Goal: Task Accomplishment & Management: Use online tool/utility

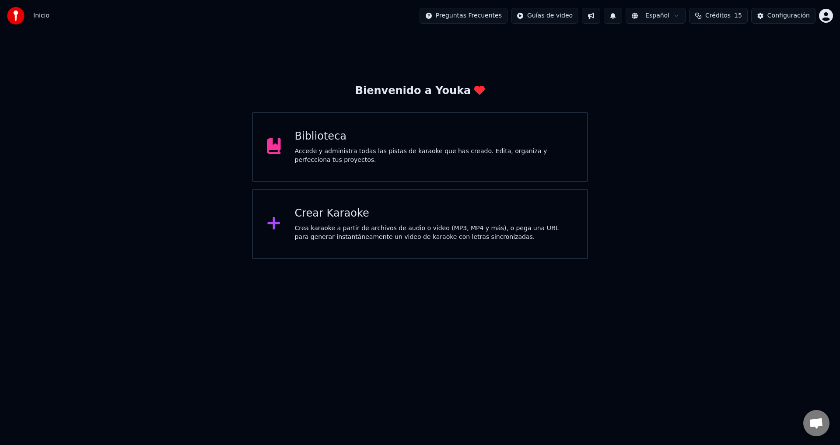
scroll to position [762, 0]
click at [346, 221] on div "Crear Karaoke Crea karaoke a partir de archivos de audio o video (MP3, MP4 y má…" at bounding box center [434, 224] width 279 height 35
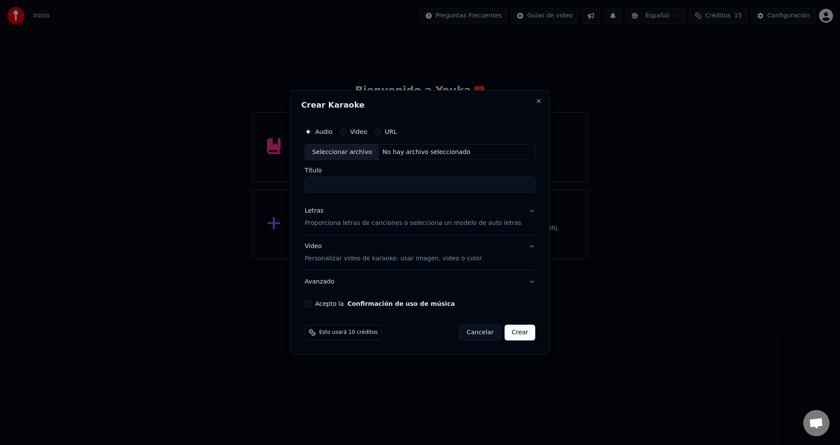
click at [368, 159] on div "Seleccionar archivo" at bounding box center [342, 152] width 74 height 16
type input "**********"
click at [323, 227] on p "Proporciona letras de canciones o selecciona un modelo de auto letras" at bounding box center [413, 223] width 217 height 9
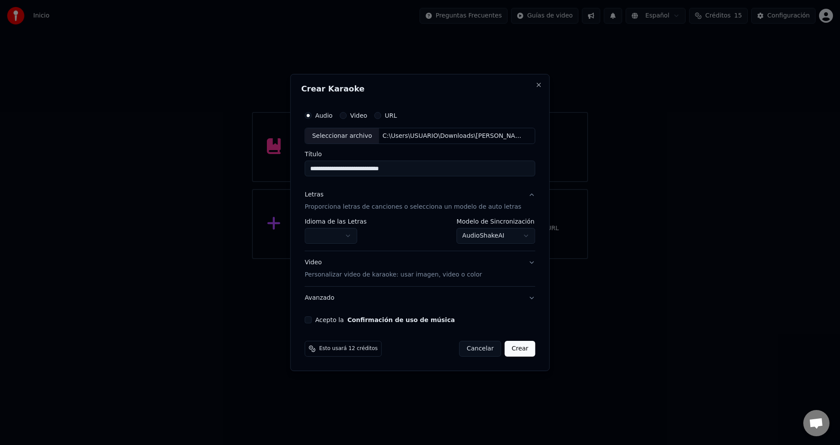
click at [327, 232] on button "button" at bounding box center [331, 236] width 53 height 16
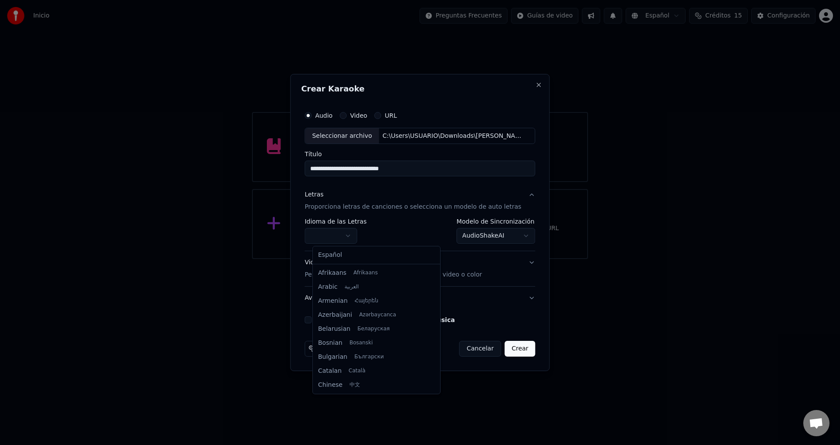
select select "**"
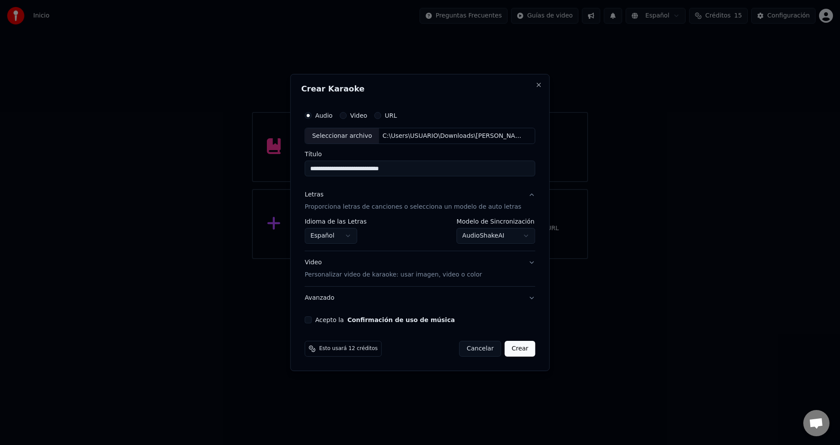
click at [312, 318] on button "Acepto la Confirmación de uso de música" at bounding box center [308, 319] width 7 height 7
click at [516, 348] on button "Crear" at bounding box center [520, 349] width 31 height 16
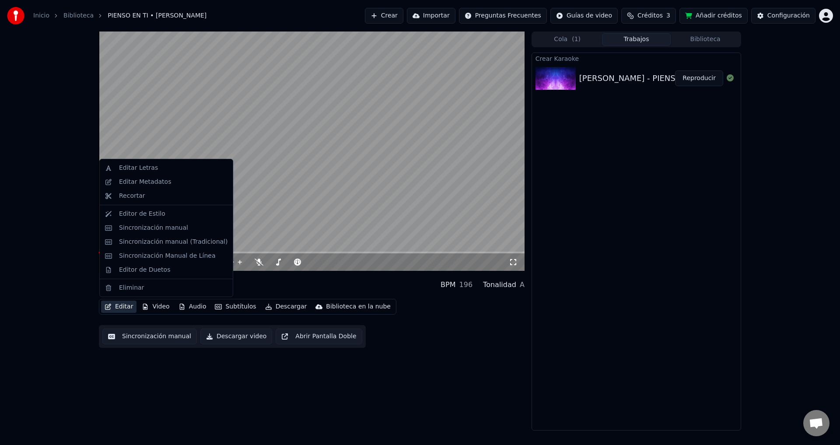
click at [116, 309] on button "Editar" at bounding box center [118, 307] width 35 height 12
click at [174, 242] on div "Sincronización manual (Tradicional)" at bounding box center [173, 242] width 109 height 9
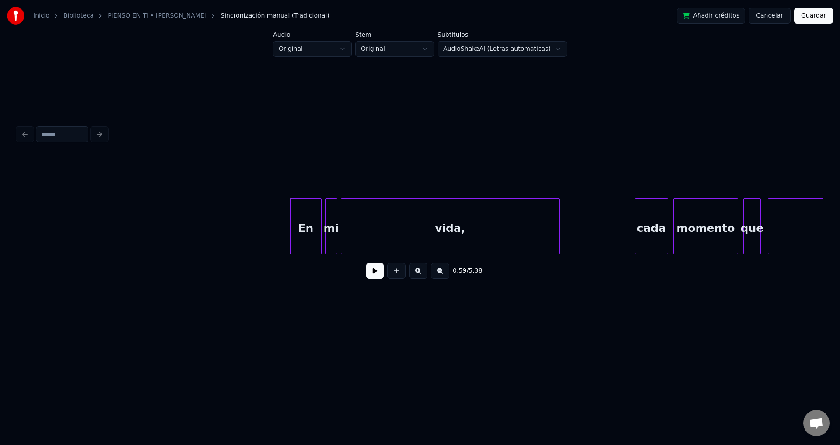
scroll to position [0, 4907]
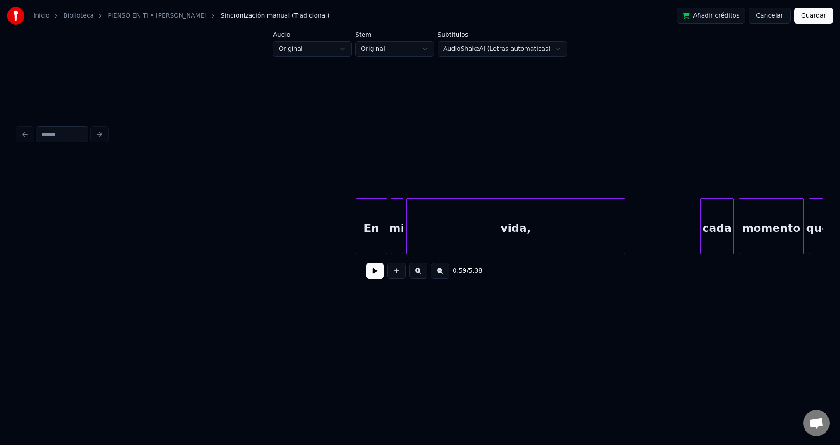
click at [365, 272] on div "0:57 / 5:38" at bounding box center [420, 270] width 791 height 19
click at [372, 272] on button at bounding box center [375, 271] width 18 height 16
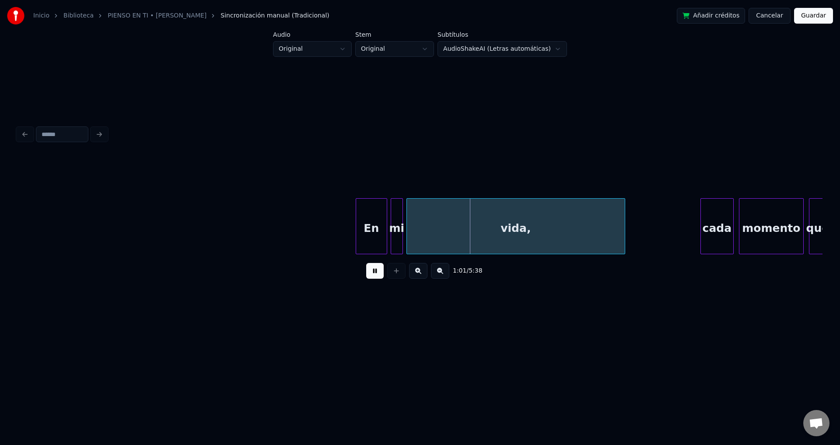
click at [372, 272] on button at bounding box center [375, 271] width 18 height 16
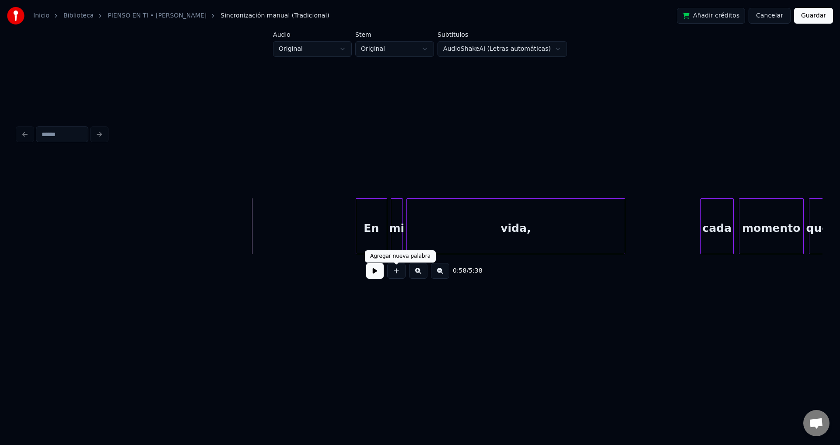
click at [393, 277] on button at bounding box center [396, 271] width 18 height 16
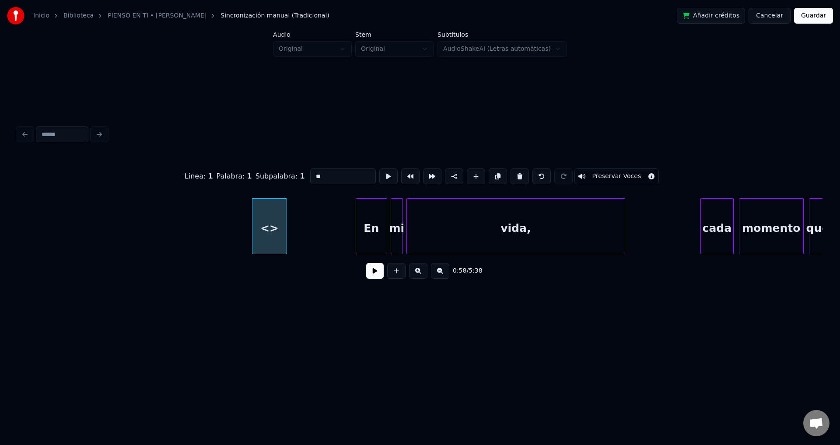
drag, startPoint x: 325, startPoint y: 178, endPoint x: 232, endPoint y: 175, distance: 92.8
click at [232, 175] on div "Línea : 1 Palabra : 1 Subpalabra : 1 ** Preservar Voces" at bounding box center [420, 177] width 805 height 44
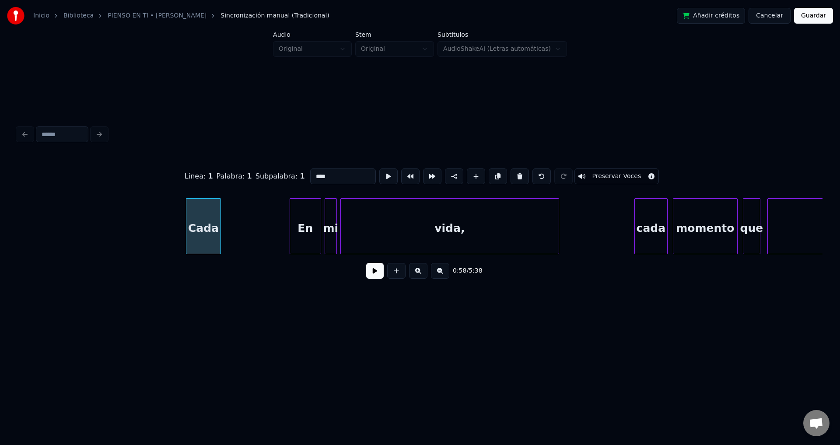
scroll to position [0, 5006]
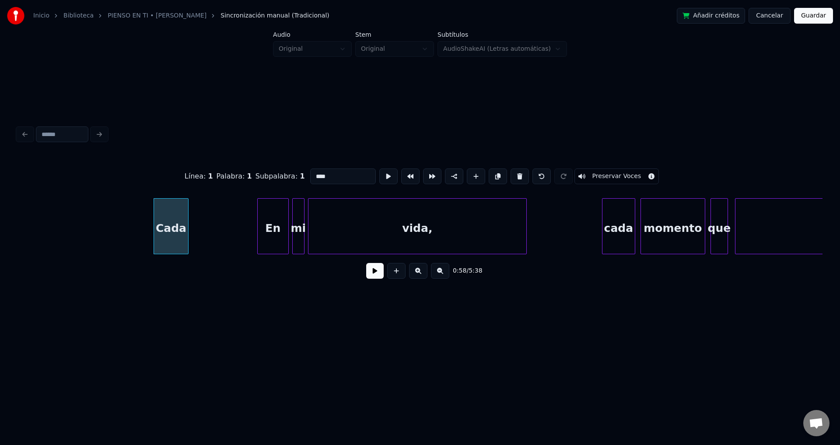
type input "****"
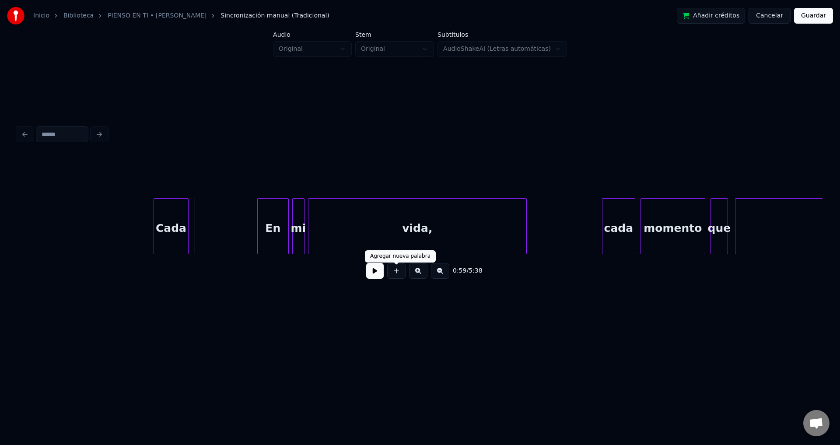
click at [401, 274] on button at bounding box center [396, 271] width 18 height 16
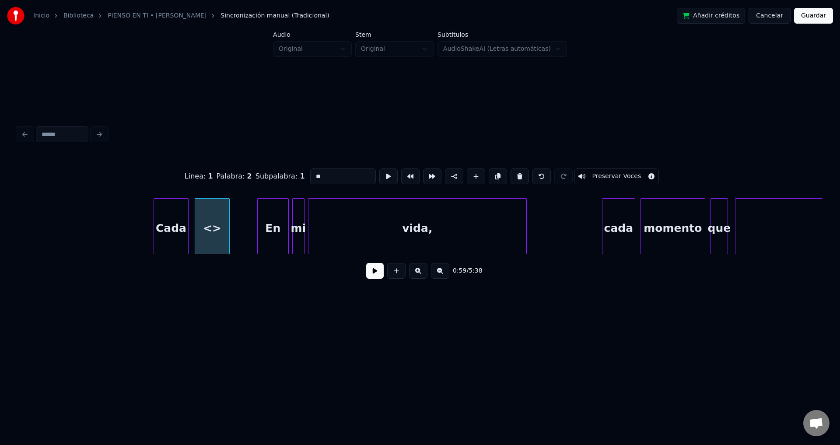
drag, startPoint x: 325, startPoint y: 172, endPoint x: 216, endPoint y: 170, distance: 109.0
click at [216, 170] on div "Línea : 1 Palabra : 2 Subpalabra : 1 ** Preservar Voces" at bounding box center [420, 177] width 805 height 44
click at [181, 226] on div "Cada" at bounding box center [173, 229] width 34 height 60
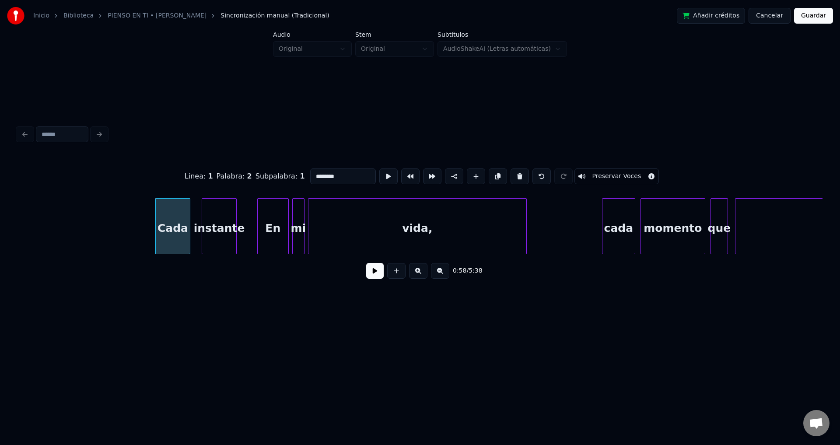
click at [219, 226] on div "instante" at bounding box center [219, 229] width 34 height 60
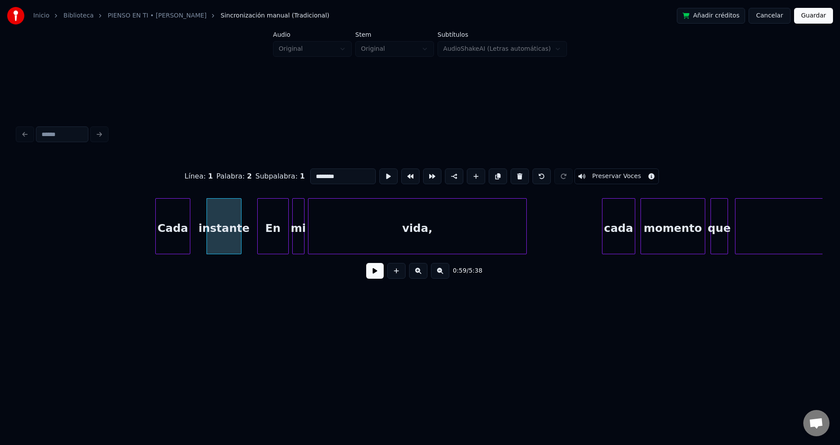
click at [182, 222] on div "Cada" at bounding box center [173, 229] width 34 height 60
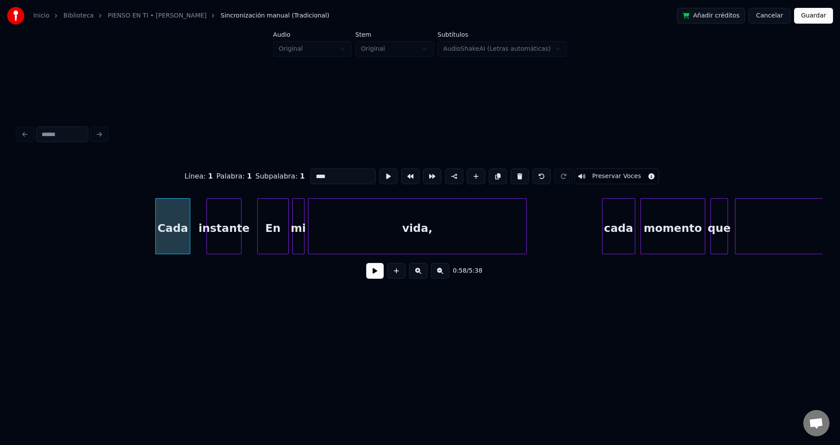
type input "****"
click at [370, 278] on button at bounding box center [375, 271] width 18 height 16
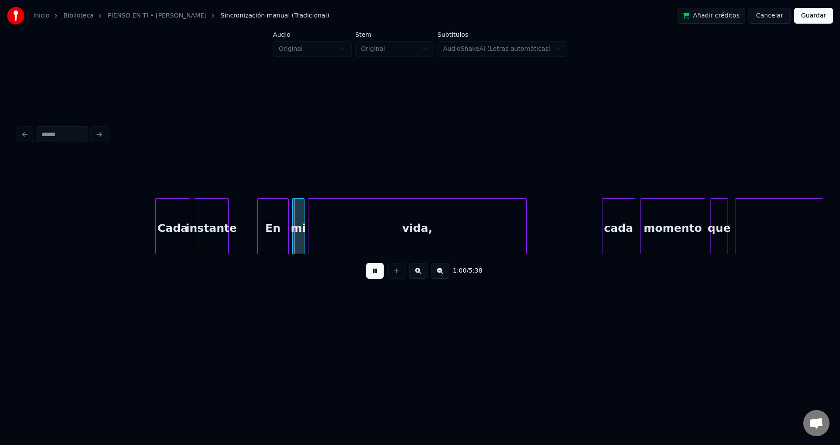
click at [214, 226] on div "instante" at bounding box center [211, 229] width 34 height 60
click at [232, 220] on div "instante" at bounding box center [219, 229] width 34 height 60
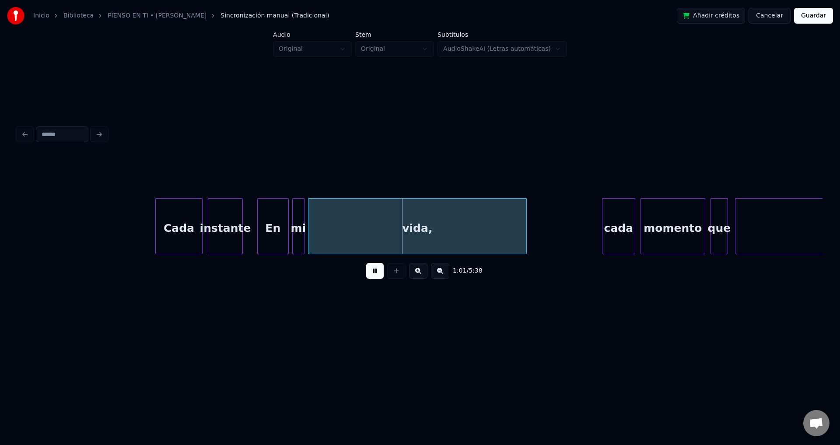
click at [200, 215] on div at bounding box center [201, 226] width 3 height 55
click at [247, 210] on div at bounding box center [246, 226] width 3 height 55
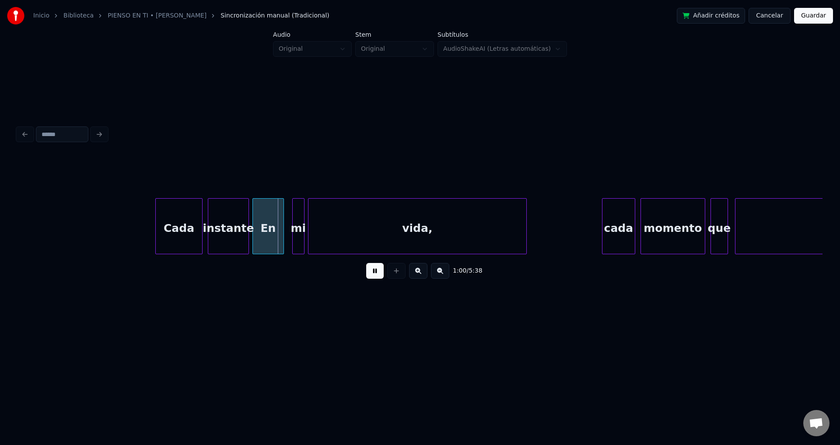
click at [267, 221] on div "En" at bounding box center [268, 229] width 31 height 60
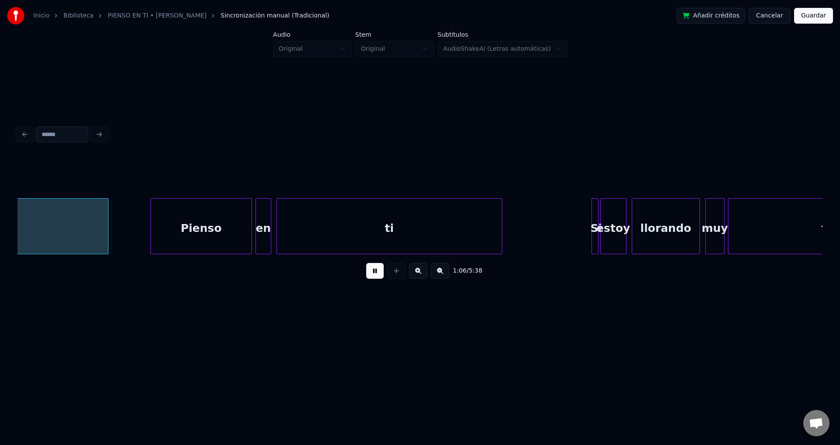
scroll to position [0, 5874]
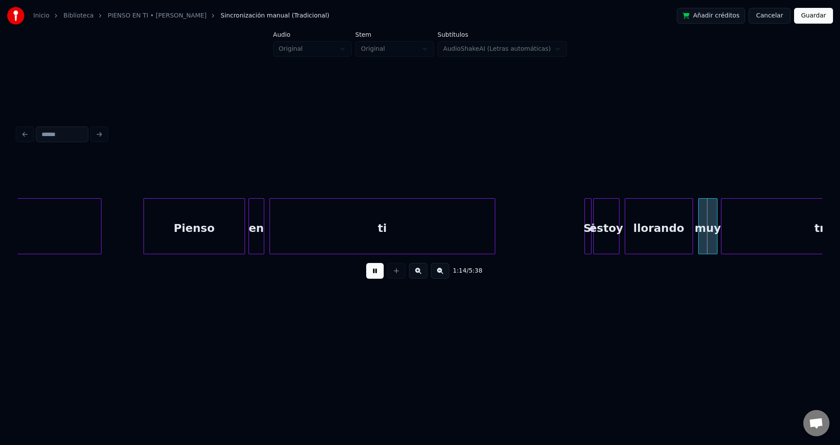
click at [378, 278] on button at bounding box center [375, 271] width 18 height 16
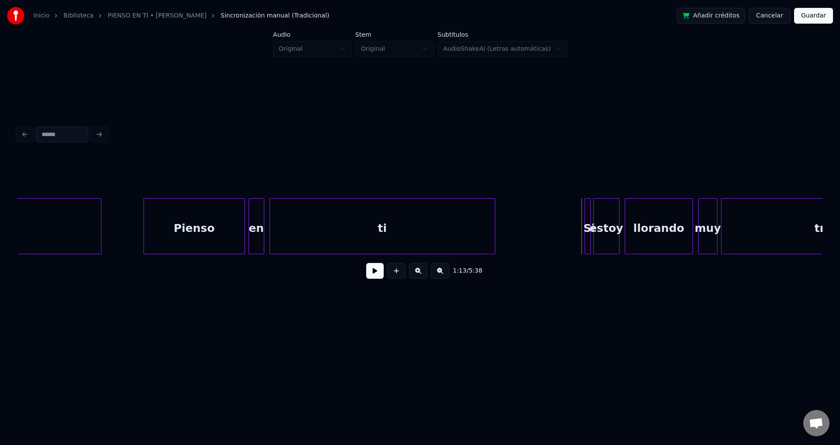
click at [590, 210] on div at bounding box center [589, 226] width 3 height 55
click at [577, 209] on div "Si" at bounding box center [580, 226] width 7 height 56
click at [587, 209] on div at bounding box center [588, 226] width 3 height 55
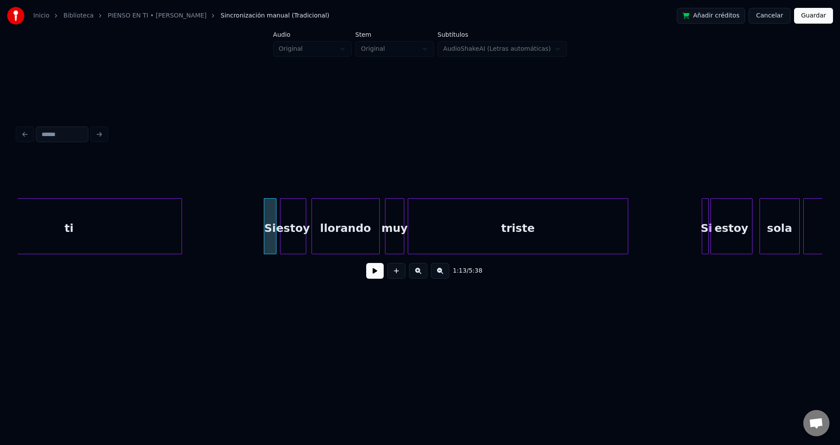
scroll to position [0, 6204]
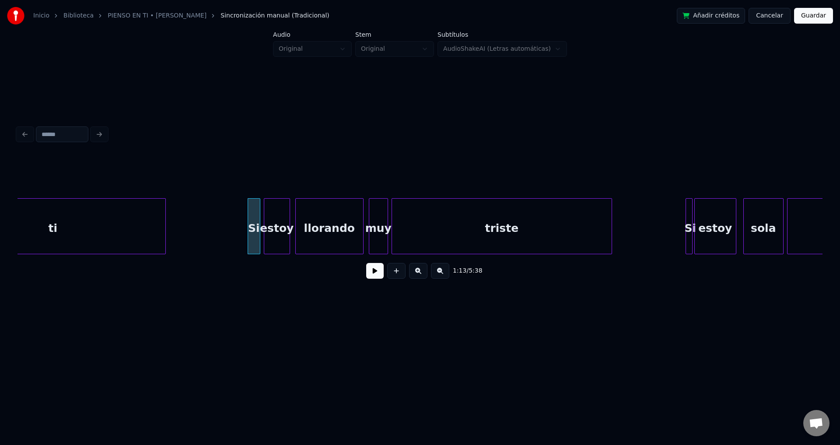
click at [369, 276] on button at bounding box center [375, 271] width 18 height 16
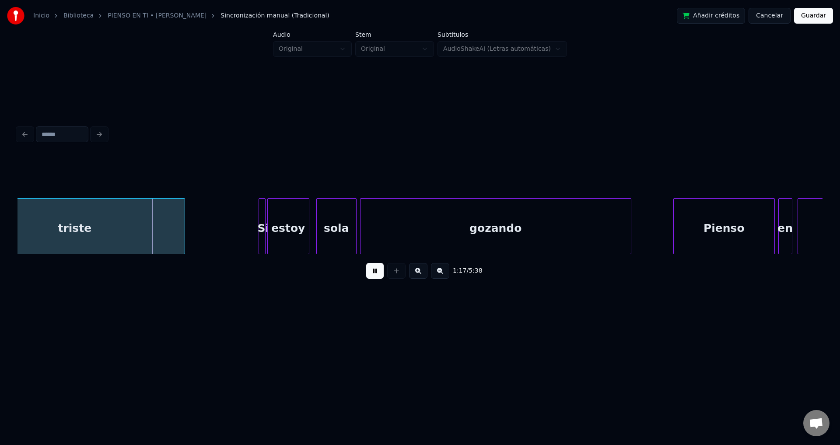
scroll to position [0, 6647]
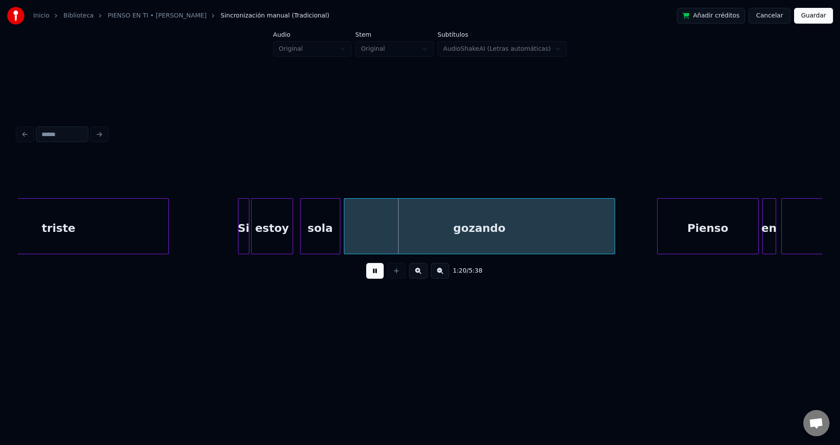
click at [239, 216] on div at bounding box center [240, 226] width 3 height 55
click at [241, 215] on div "Si" at bounding box center [241, 229] width 11 height 60
click at [324, 235] on div "sola" at bounding box center [320, 229] width 39 height 60
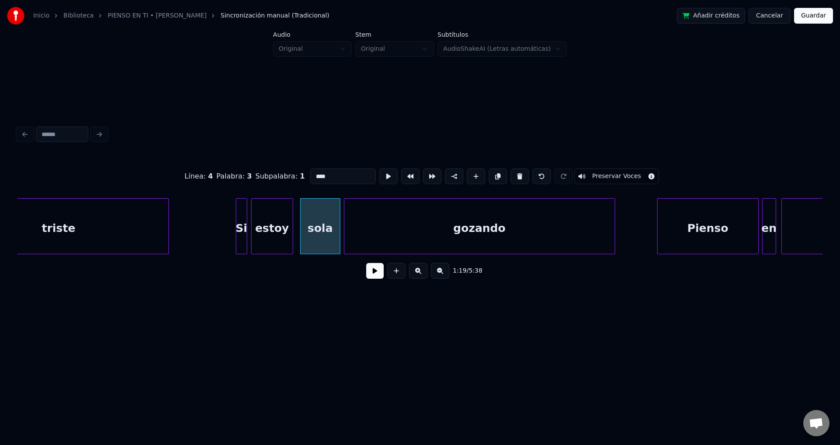
click at [359, 225] on div "gozando" at bounding box center [479, 229] width 271 height 60
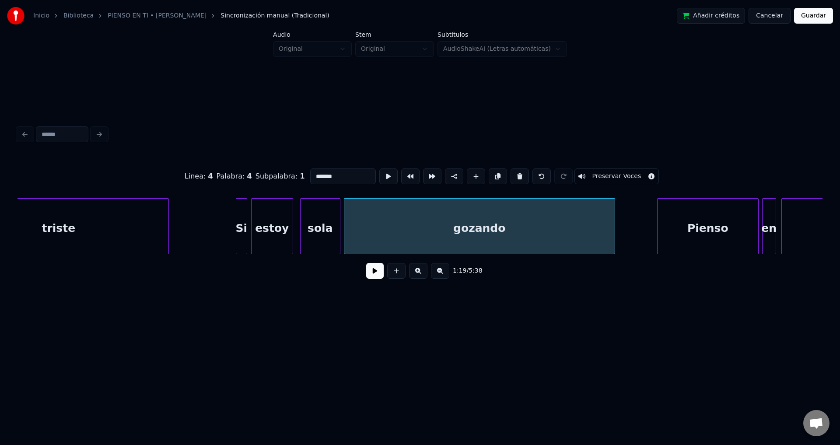
drag, startPoint x: 344, startPoint y: 172, endPoint x: 247, endPoint y: 174, distance: 96.3
click at [247, 174] on div "Línea : 4 Palabra : 4 Subpalabra : 1 ******* Preservar Voces" at bounding box center [420, 177] width 805 height 44
click at [325, 219] on div "sola" at bounding box center [320, 229] width 39 height 60
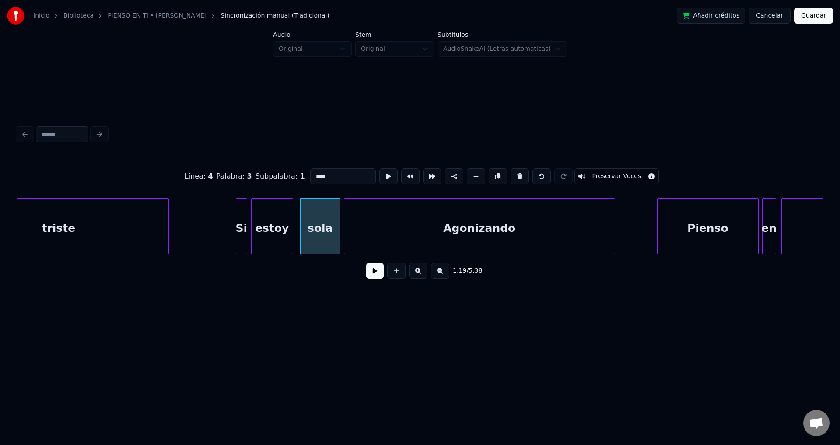
type input "****"
click at [372, 270] on button at bounding box center [375, 271] width 18 height 16
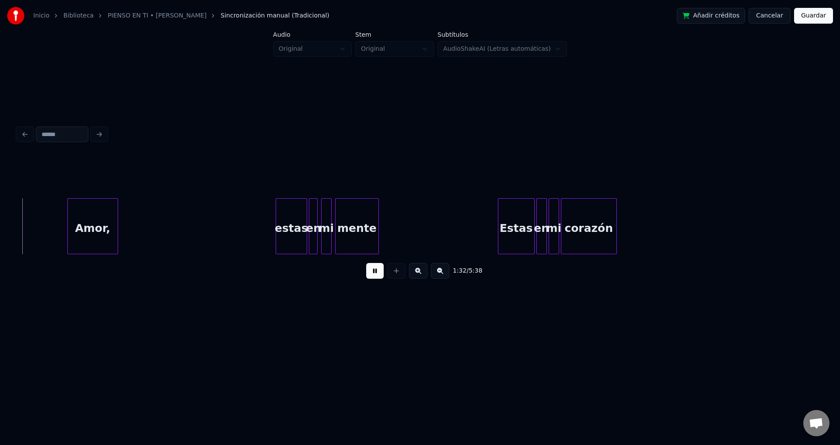
scroll to position [0, 8109]
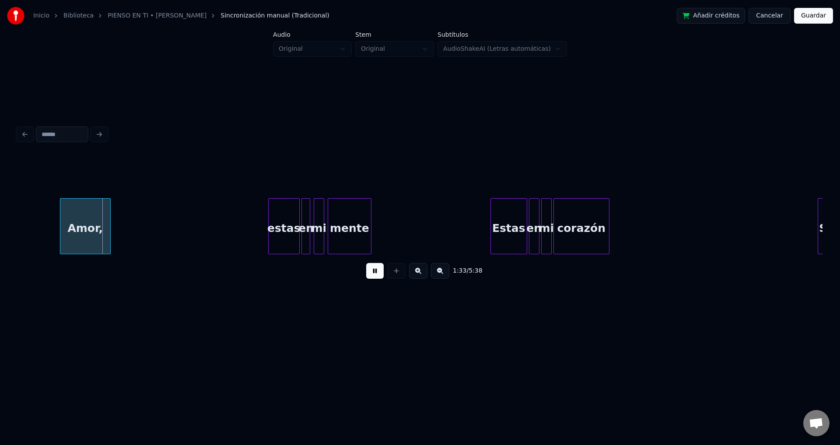
click at [74, 223] on div "Amor," at bounding box center [85, 229] width 50 height 60
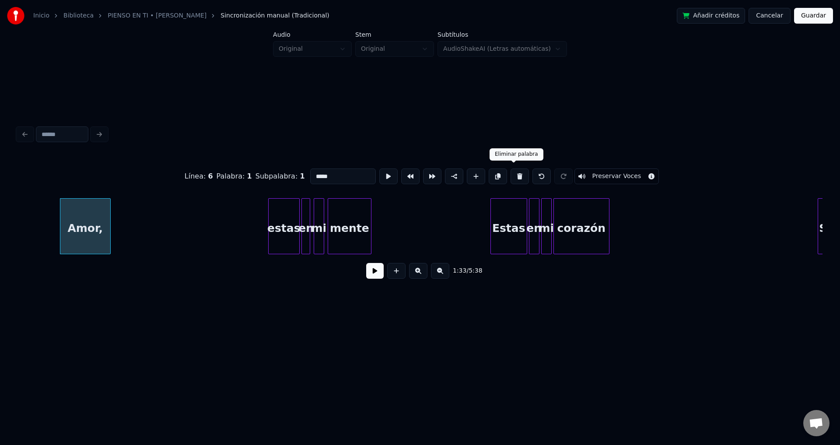
click at [516, 173] on button at bounding box center [520, 177] width 18 height 16
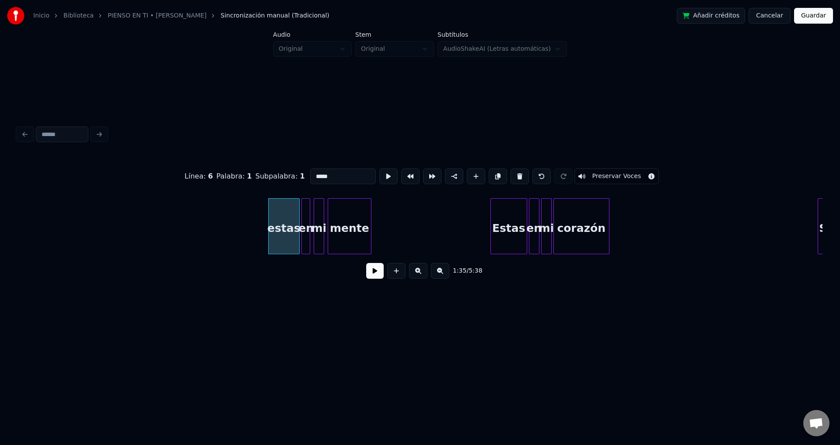
click at [516, 173] on button at bounding box center [520, 177] width 18 height 16
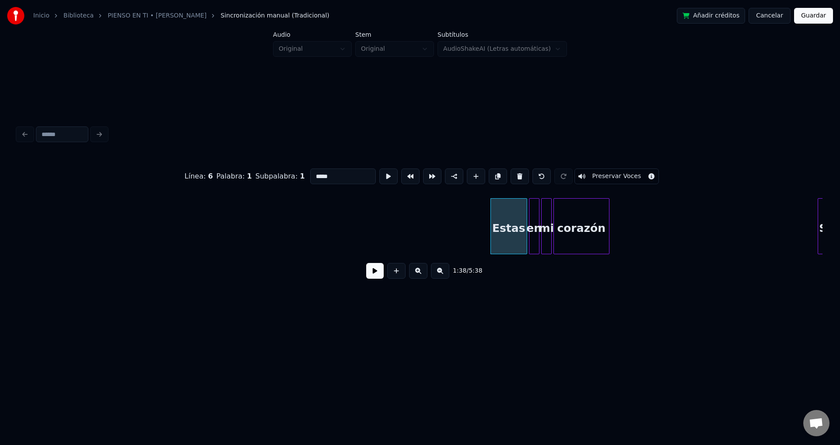
click at [516, 173] on button at bounding box center [520, 177] width 18 height 16
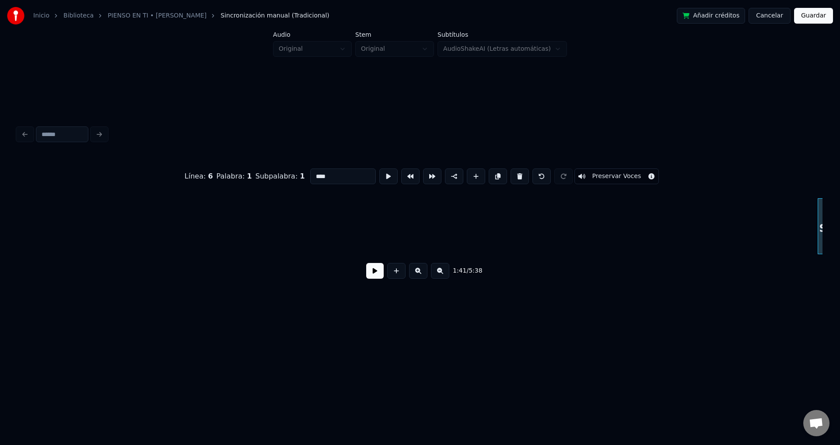
click at [516, 173] on button at bounding box center [520, 177] width 18 height 16
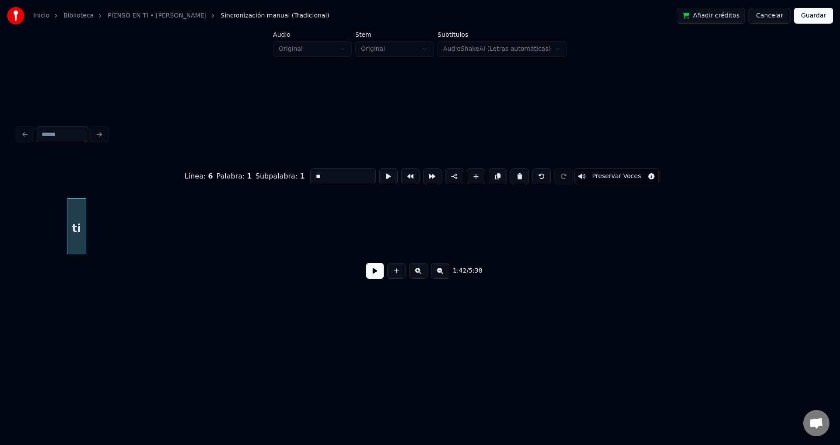
type input "**"
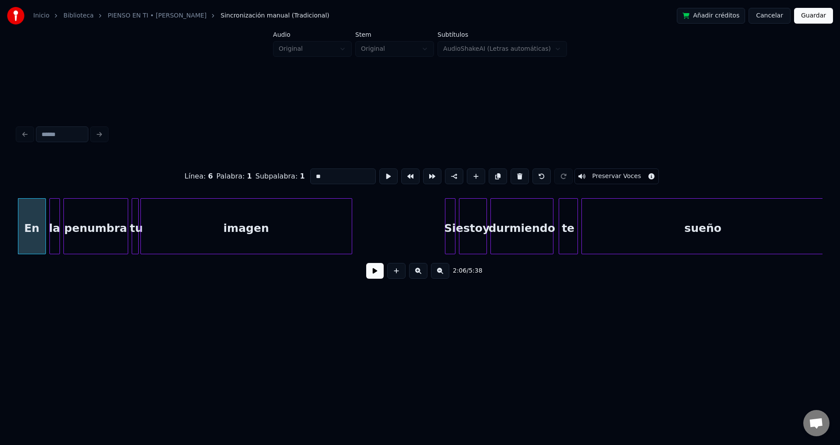
click at [373, 285] on div "2:06 / 5:38" at bounding box center [420, 270] width 805 height 33
click at [369, 271] on button at bounding box center [375, 271] width 18 height 16
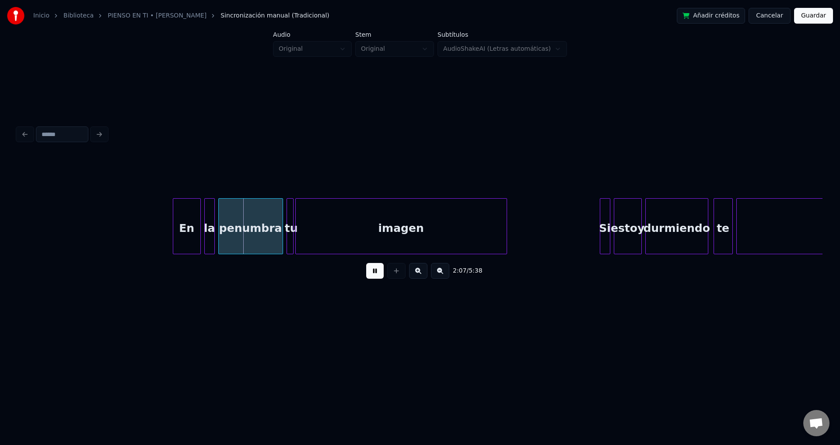
scroll to position [0, 10881]
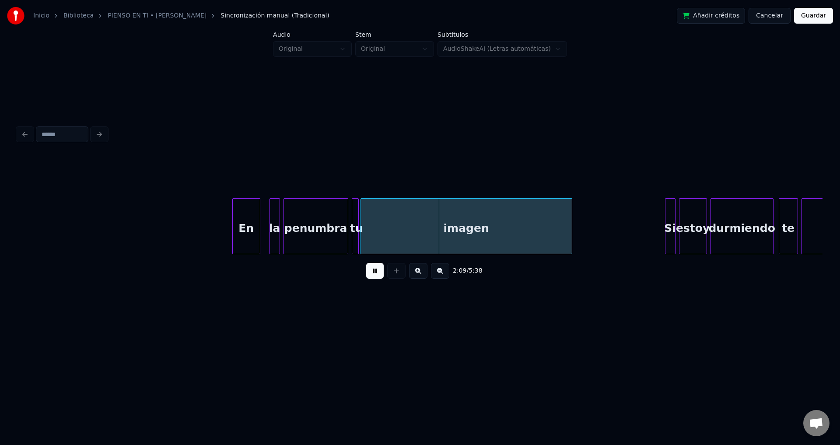
click at [247, 228] on div "En" at bounding box center [246, 229] width 27 height 60
click at [269, 230] on div "la" at bounding box center [270, 229] width 10 height 60
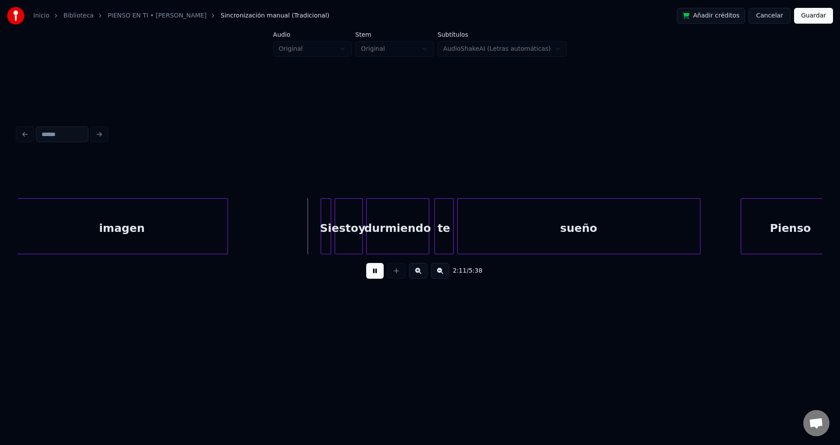
scroll to position [0, 11242]
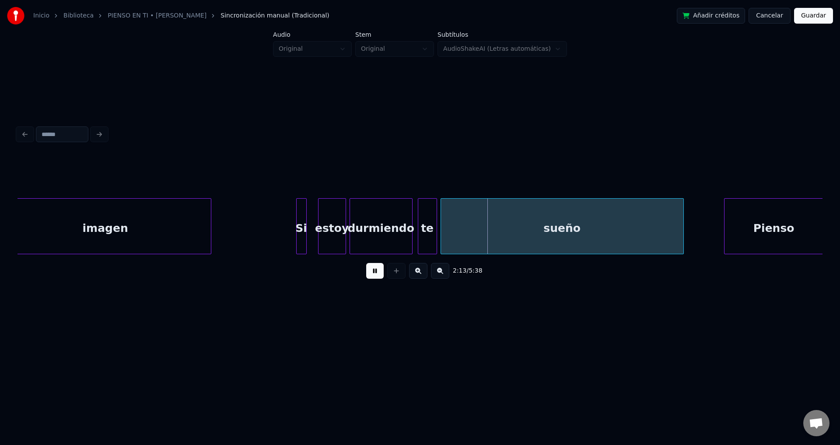
click at [300, 223] on div "Si" at bounding box center [302, 229] width 10 height 60
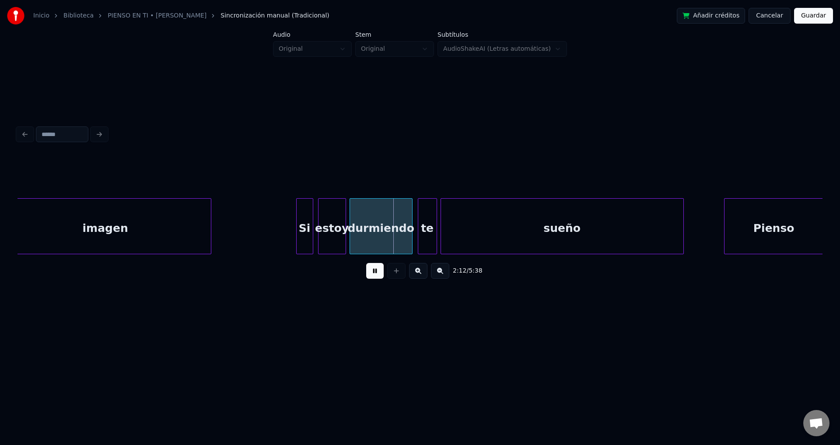
click at [311, 223] on div at bounding box center [311, 226] width 3 height 55
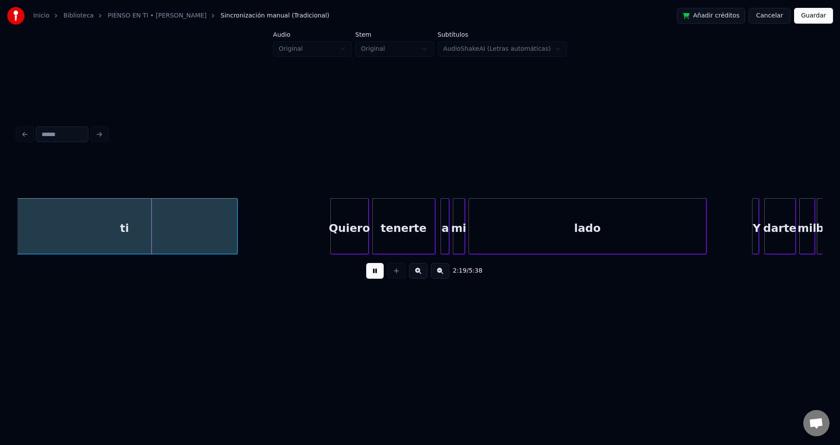
scroll to position [0, 12096]
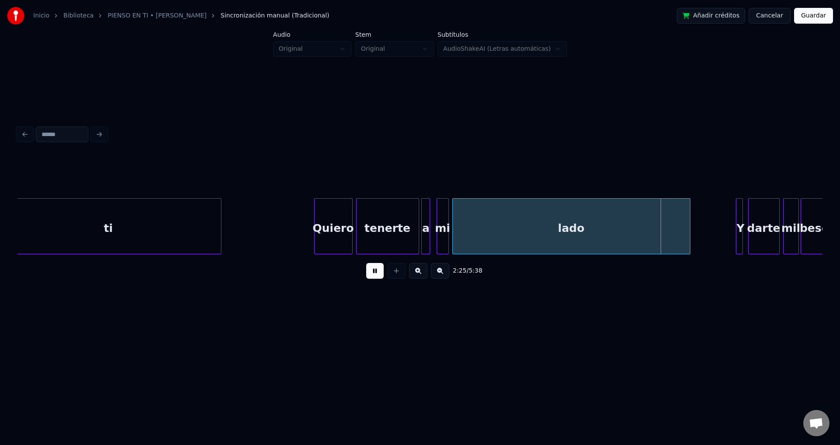
click at [425, 217] on div "a" at bounding box center [426, 229] width 9 height 60
click at [428, 217] on div at bounding box center [428, 226] width 3 height 55
click at [428, 217] on div "a" at bounding box center [428, 229] width 9 height 60
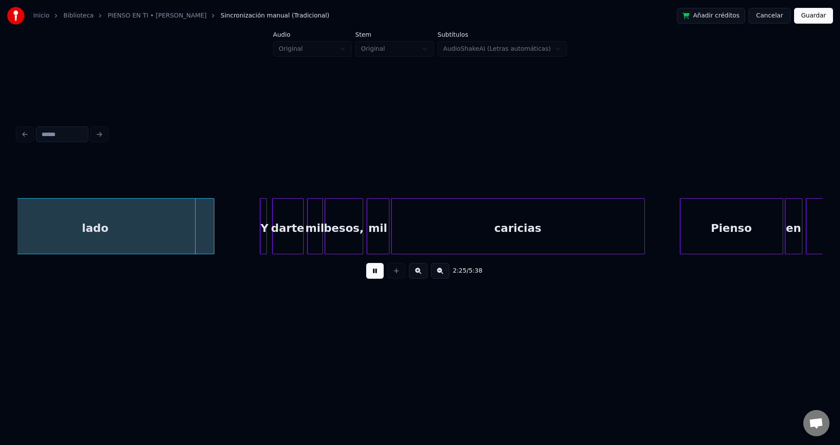
scroll to position [0, 12588]
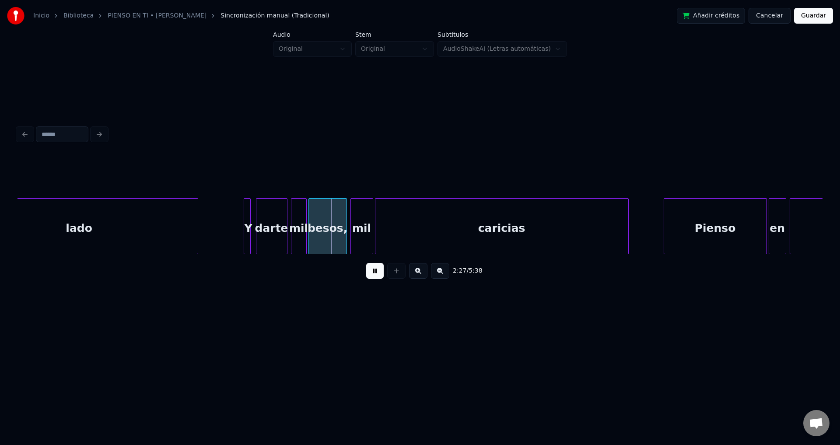
click at [246, 221] on div at bounding box center [245, 226] width 3 height 55
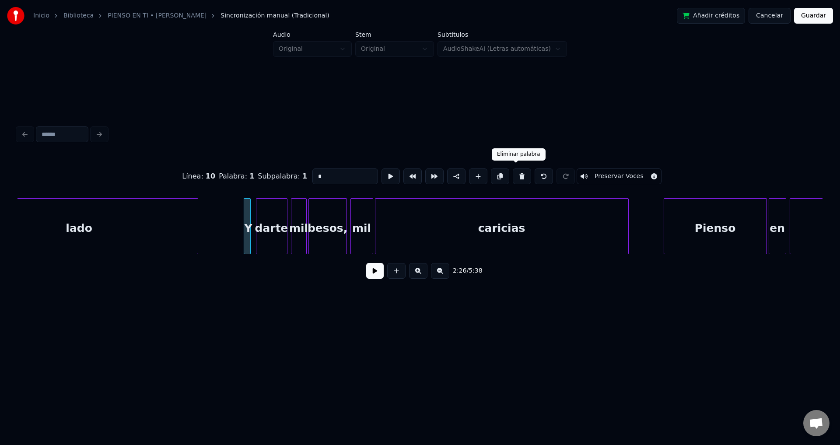
click at [513, 172] on button at bounding box center [522, 177] width 18 height 16
type input "*****"
click at [368, 275] on button at bounding box center [375, 271] width 18 height 16
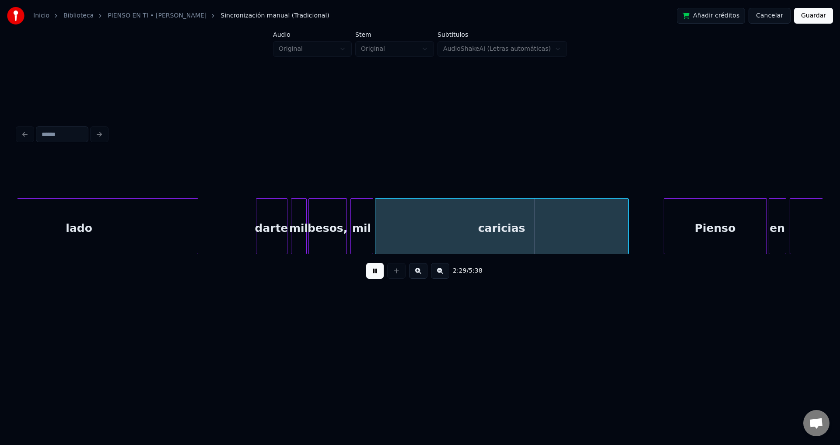
drag, startPoint x: 372, startPoint y: 258, endPoint x: 381, endPoint y: 257, distance: 9.2
click at [381, 257] on div "2:29 / 5:38" at bounding box center [420, 221] width 805 height 133
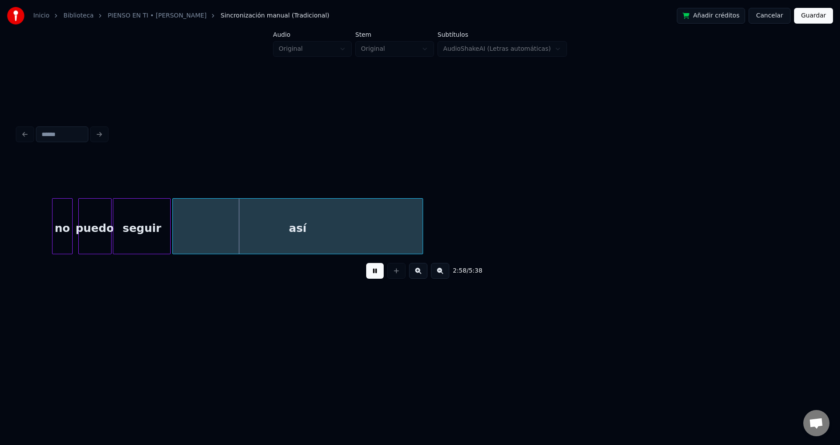
scroll to position [0, 15427]
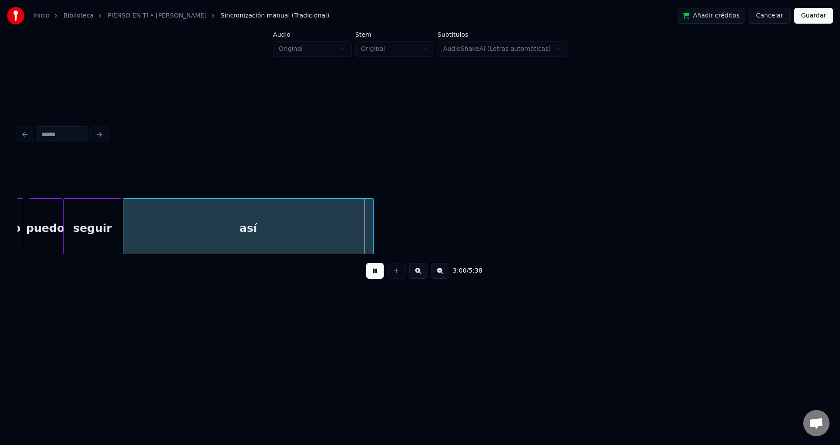
click at [381, 272] on button at bounding box center [375, 271] width 18 height 16
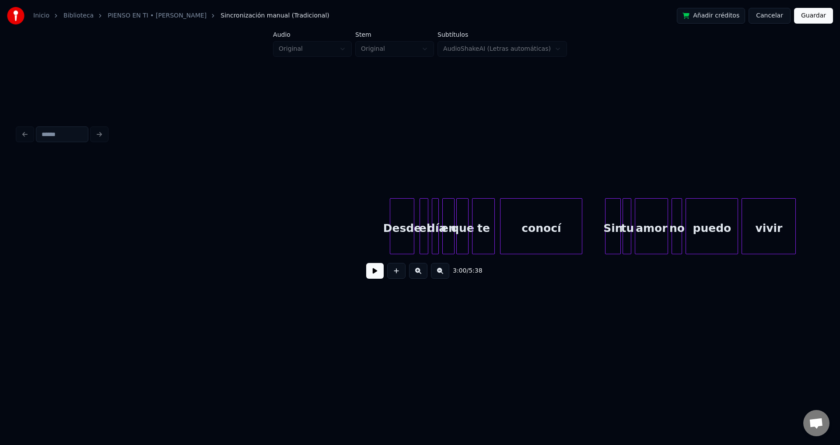
scroll to position [0, 16215]
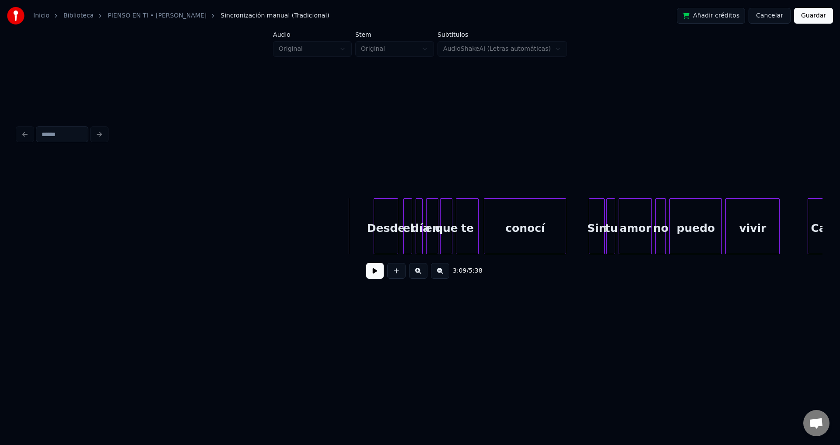
click at [376, 269] on button at bounding box center [375, 271] width 18 height 16
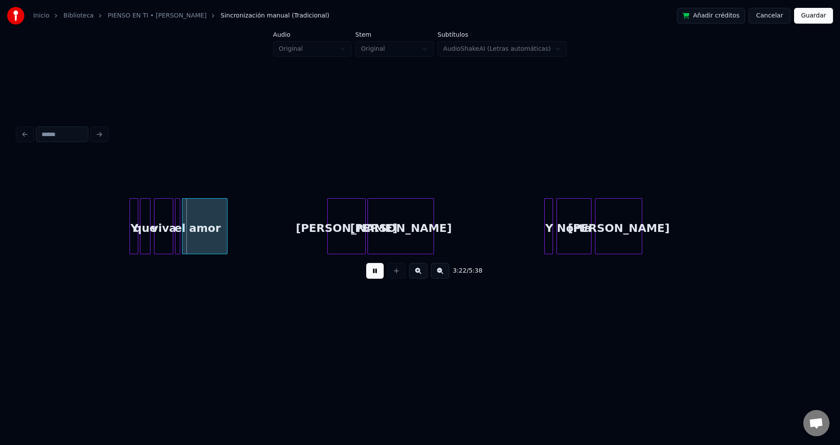
scroll to position [0, 17626]
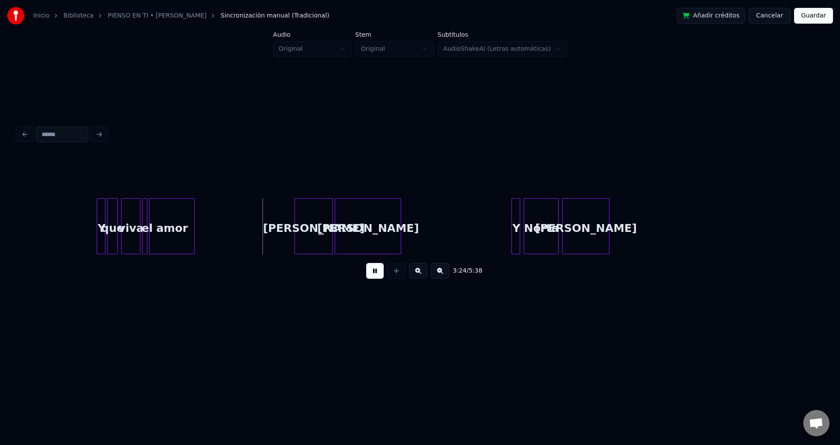
click at [102, 211] on div "Y" at bounding box center [101, 229] width 9 height 60
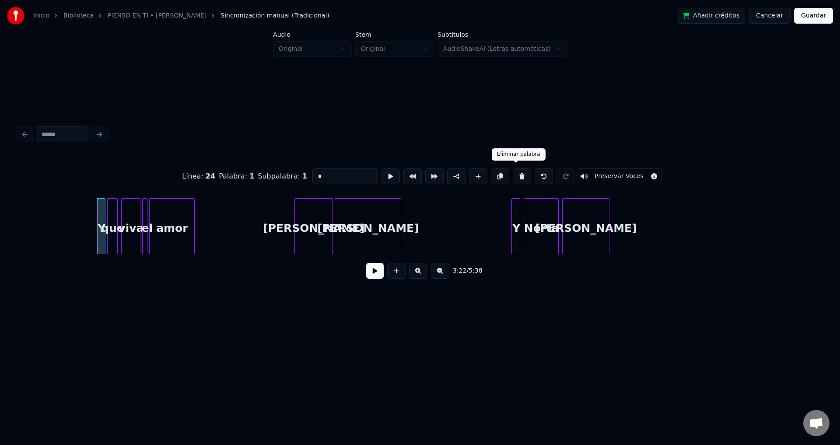
click at [516, 175] on button at bounding box center [522, 177] width 18 height 16
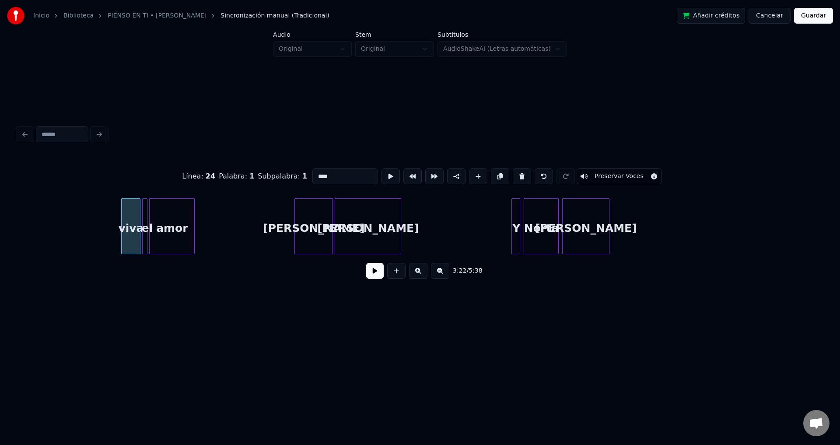
click at [516, 175] on button at bounding box center [522, 177] width 18 height 16
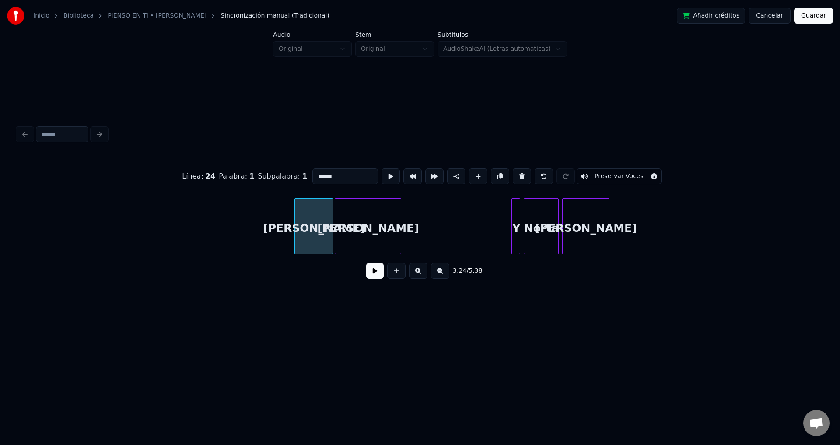
click at [516, 175] on button at bounding box center [522, 177] width 18 height 16
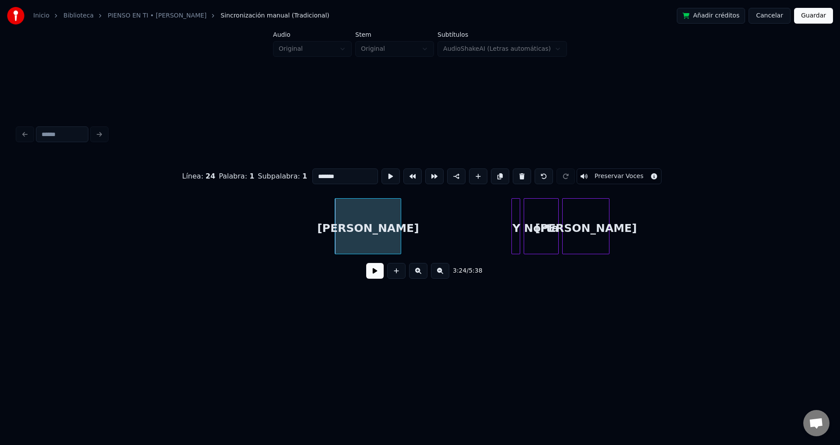
click at [516, 175] on button at bounding box center [522, 177] width 18 height 16
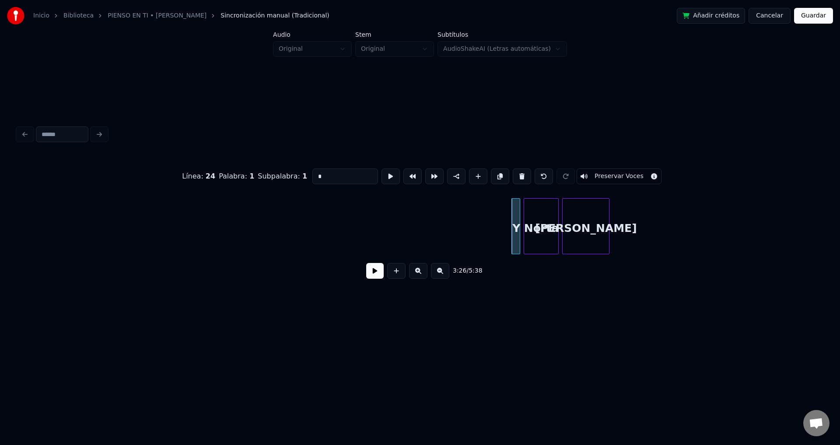
click at [516, 175] on button at bounding box center [522, 177] width 18 height 16
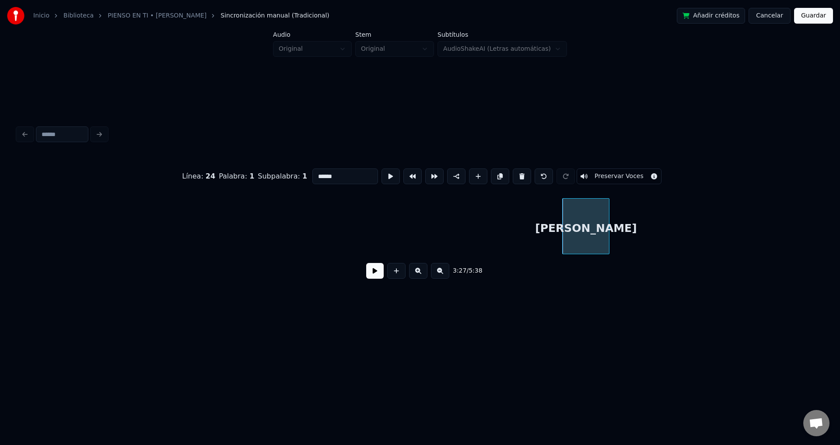
click at [516, 175] on button at bounding box center [522, 177] width 18 height 16
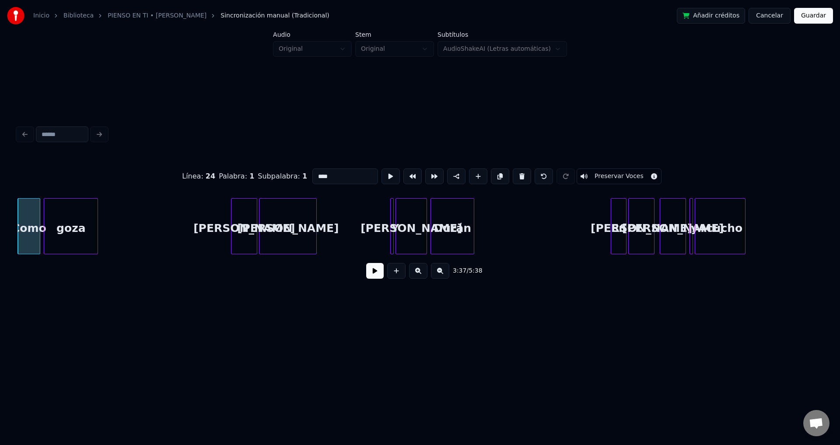
click at [516, 175] on button at bounding box center [522, 177] width 18 height 16
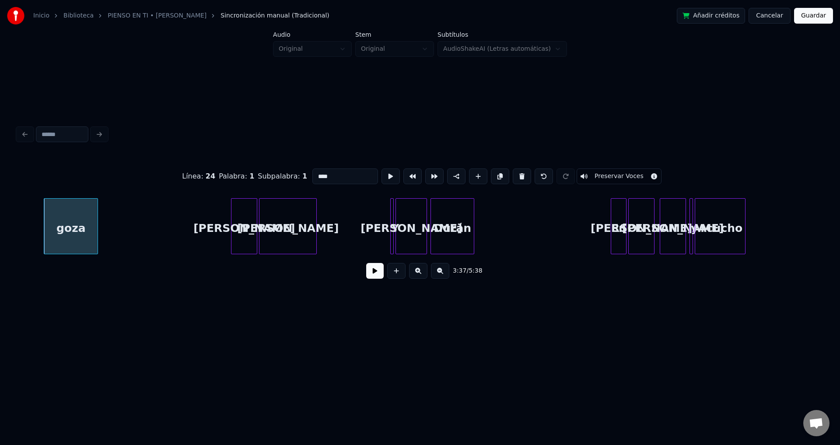
click at [516, 175] on button at bounding box center [522, 177] width 18 height 16
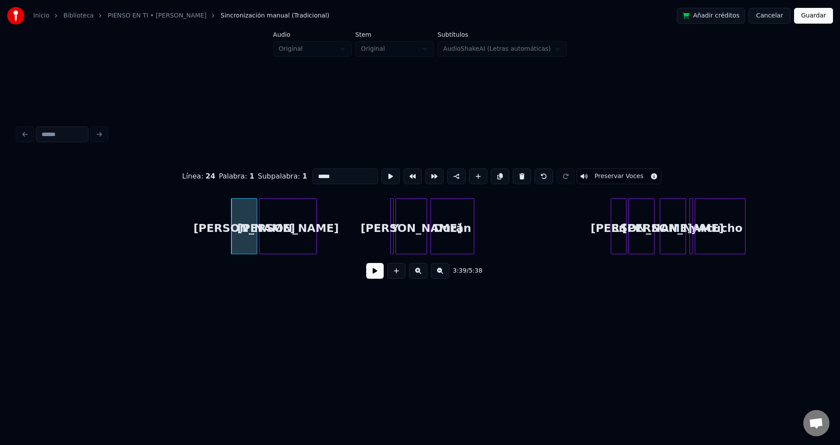
click at [516, 175] on button at bounding box center [522, 177] width 18 height 16
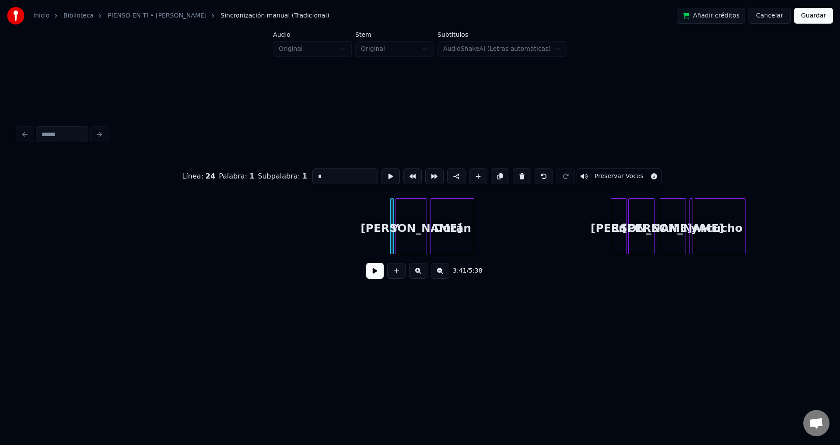
click at [516, 175] on button at bounding box center [522, 177] width 18 height 16
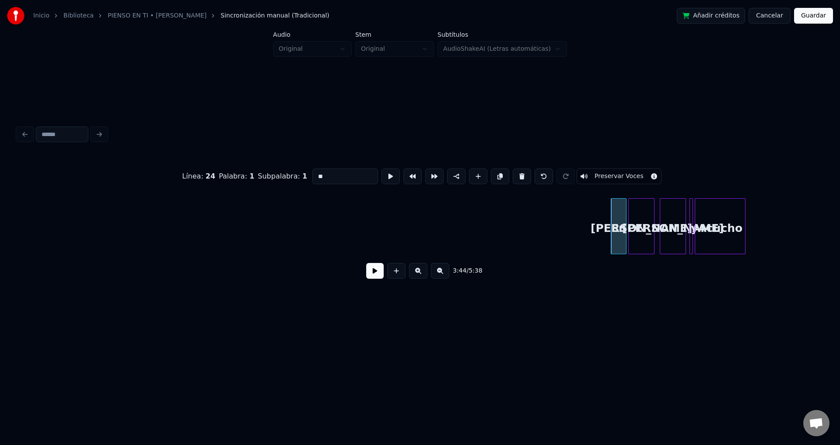
click at [516, 175] on button at bounding box center [522, 177] width 18 height 16
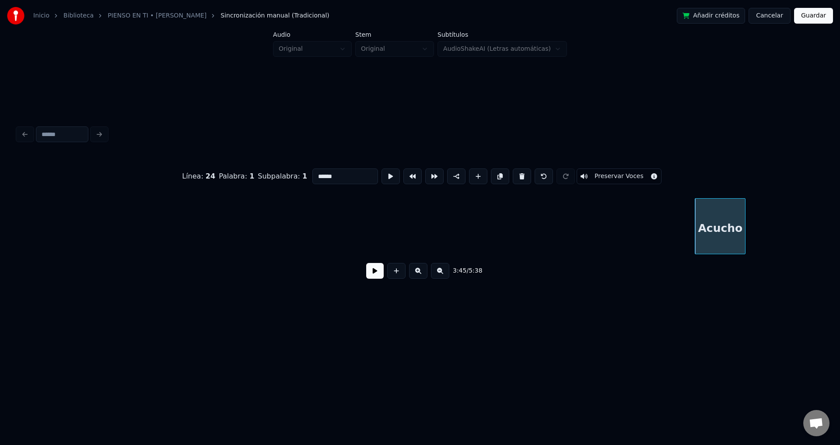
click at [516, 175] on button at bounding box center [522, 177] width 18 height 16
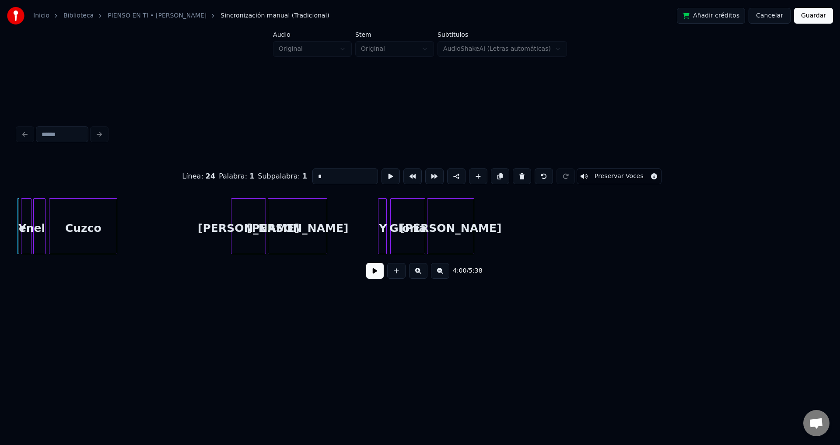
click at [516, 175] on button at bounding box center [522, 177] width 18 height 16
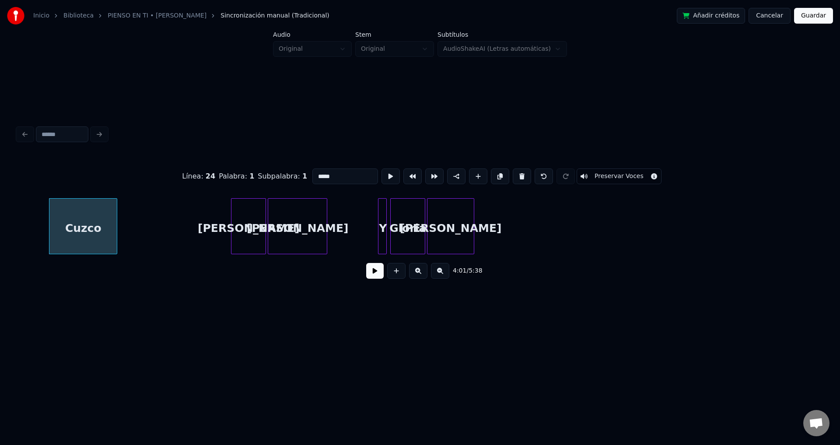
click at [516, 175] on button at bounding box center [522, 177] width 18 height 16
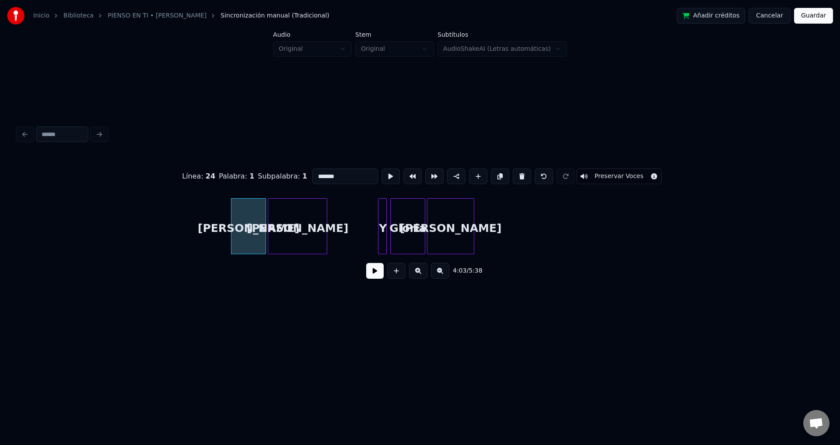
click at [516, 175] on button at bounding box center [522, 177] width 18 height 16
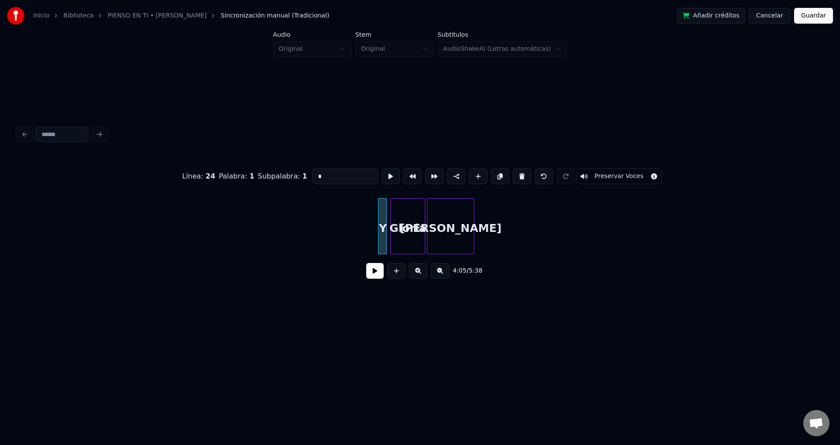
click at [516, 175] on button at bounding box center [522, 177] width 18 height 16
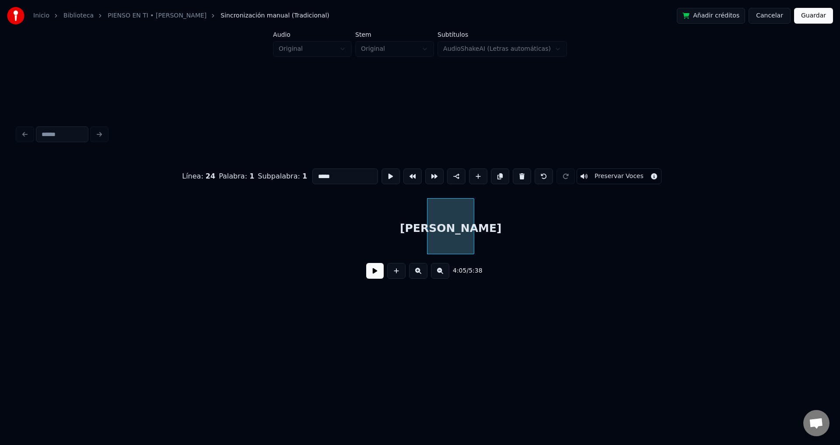
click at [516, 175] on button at bounding box center [522, 177] width 18 height 16
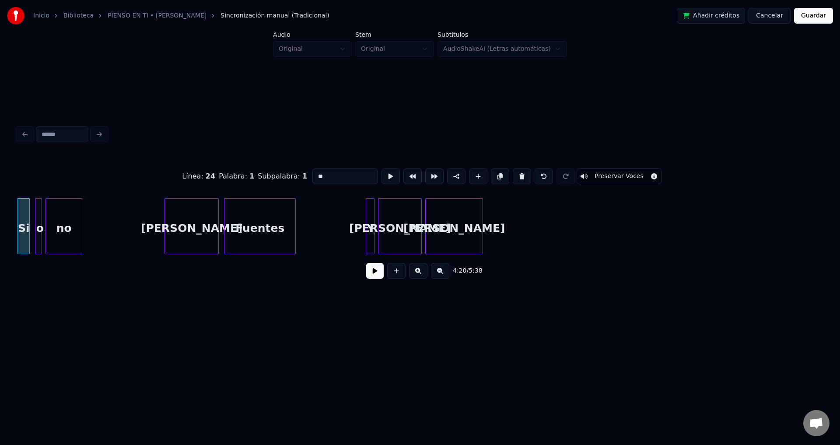
click at [516, 175] on button at bounding box center [522, 177] width 18 height 16
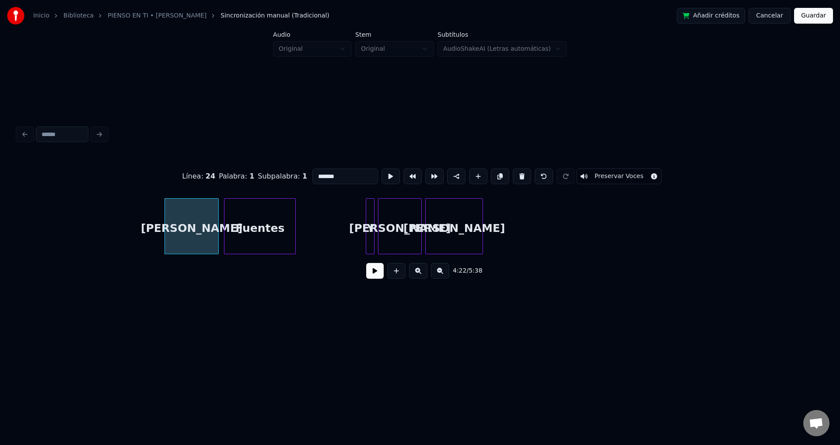
click at [516, 175] on button at bounding box center [522, 177] width 18 height 16
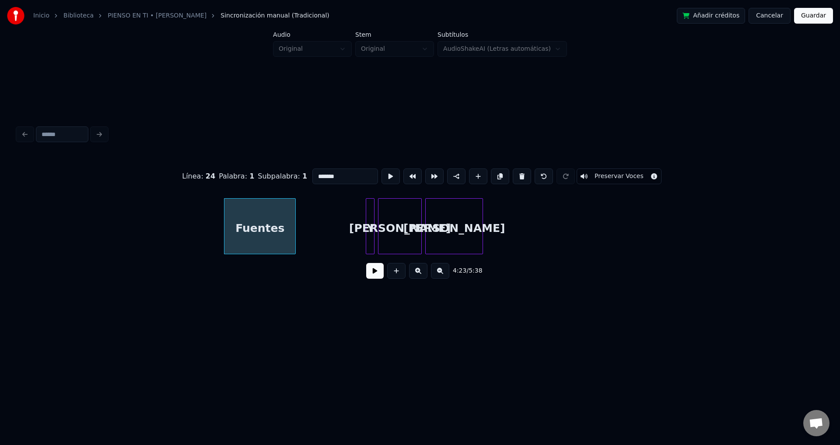
click at [516, 175] on button at bounding box center [522, 177] width 18 height 16
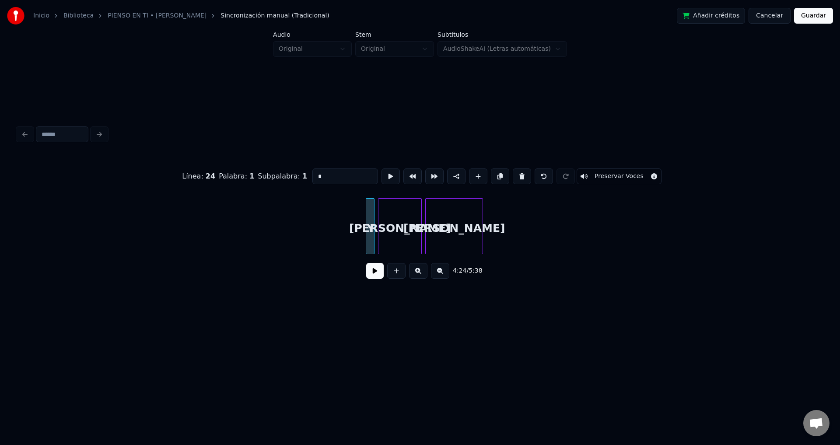
click at [516, 175] on button at bounding box center [522, 177] width 18 height 16
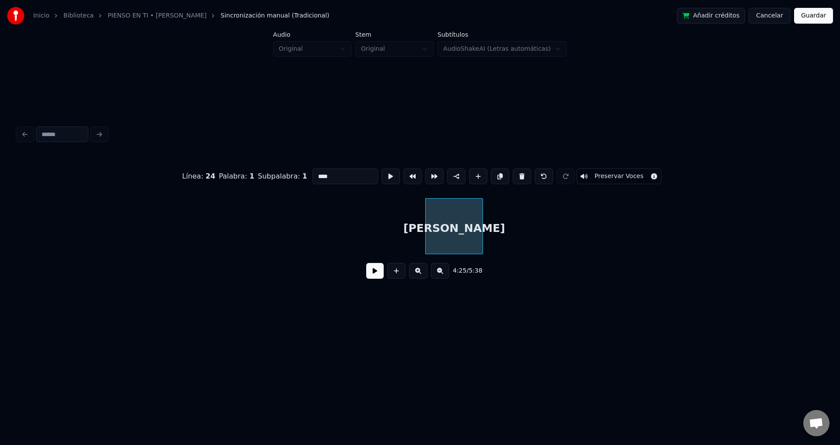
click at [516, 175] on button at bounding box center [522, 177] width 18 height 16
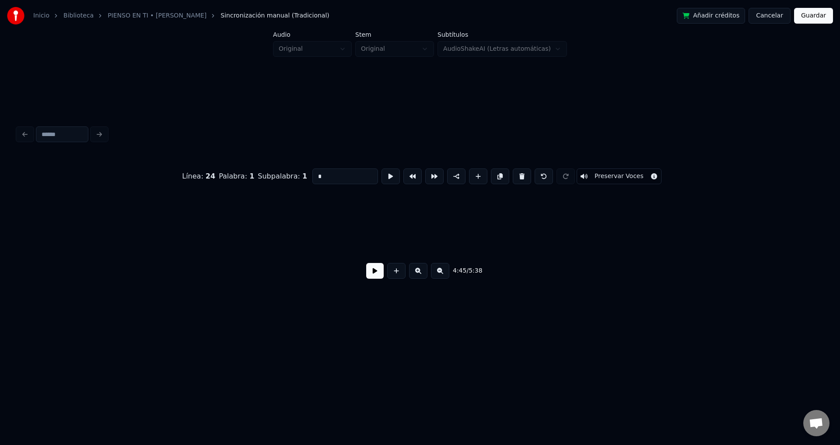
scroll to position [0, 25031]
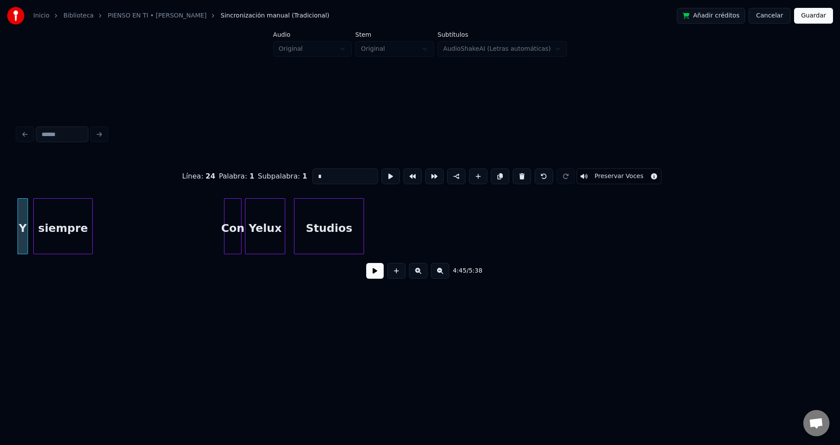
click at [516, 175] on button at bounding box center [522, 177] width 18 height 16
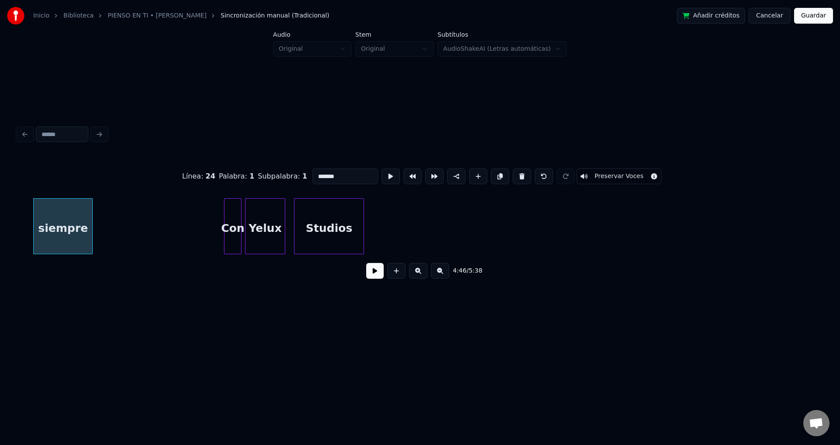
click at [516, 175] on button at bounding box center [522, 177] width 18 height 16
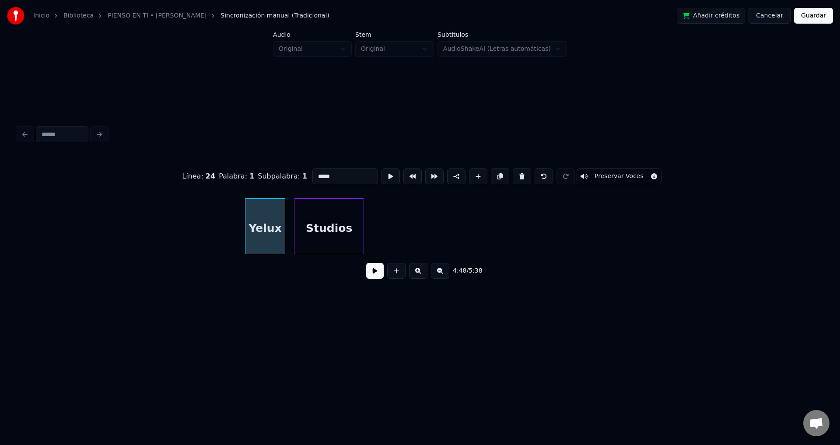
click at [516, 175] on button at bounding box center [522, 177] width 18 height 16
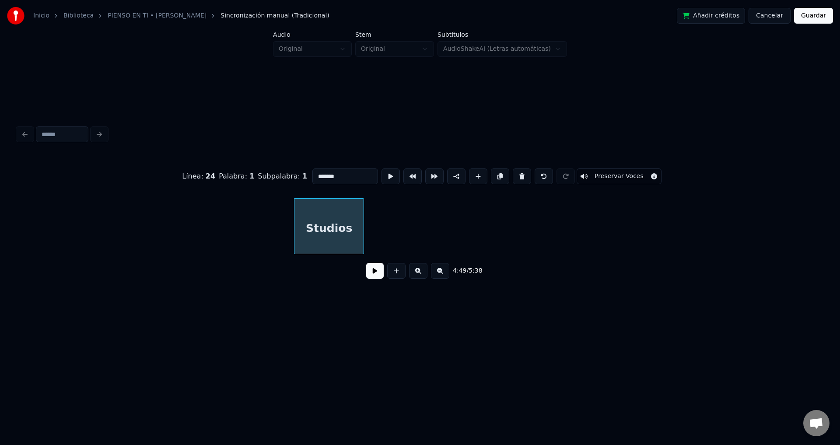
click at [516, 175] on button at bounding box center [522, 177] width 18 height 16
type input "********"
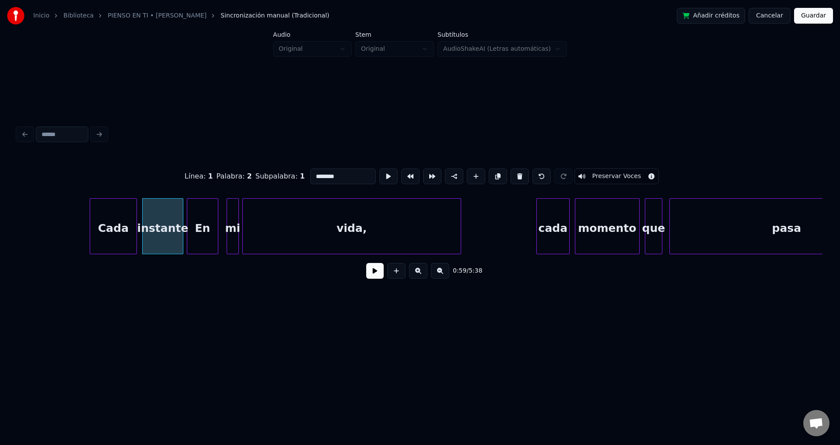
scroll to position [0, 4989]
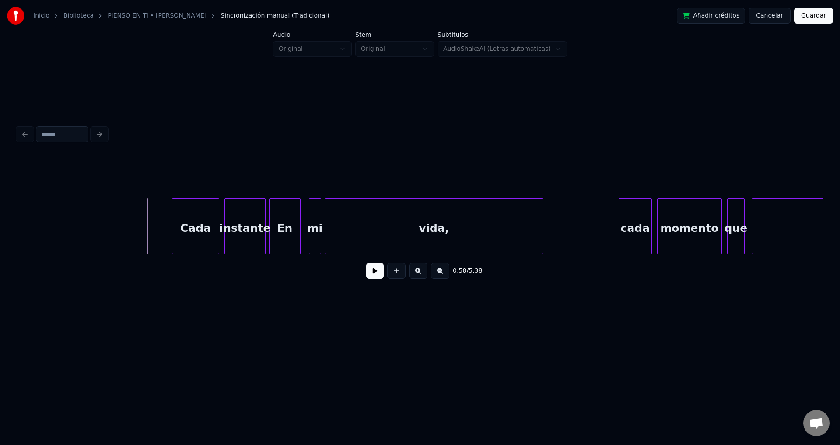
click at [368, 276] on button at bounding box center [375, 271] width 18 height 16
drag, startPoint x: 373, startPoint y: 277, endPoint x: 369, endPoint y: 274, distance: 4.9
click at [373, 276] on button at bounding box center [375, 271] width 18 height 16
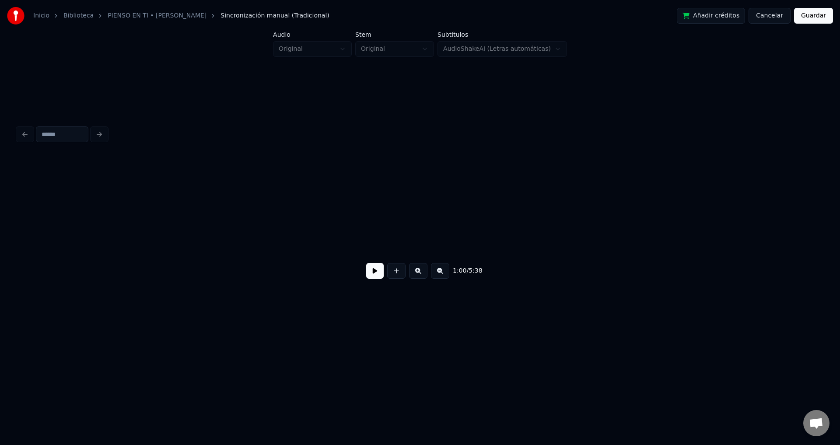
scroll to position [0, 28836]
click at [818, 19] on button "Guardar" at bounding box center [813, 16] width 39 height 16
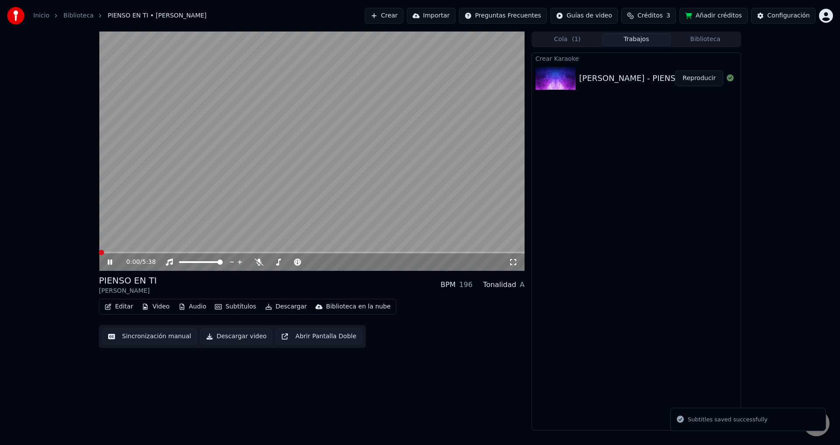
click at [140, 252] on span at bounding box center [312, 253] width 426 height 2
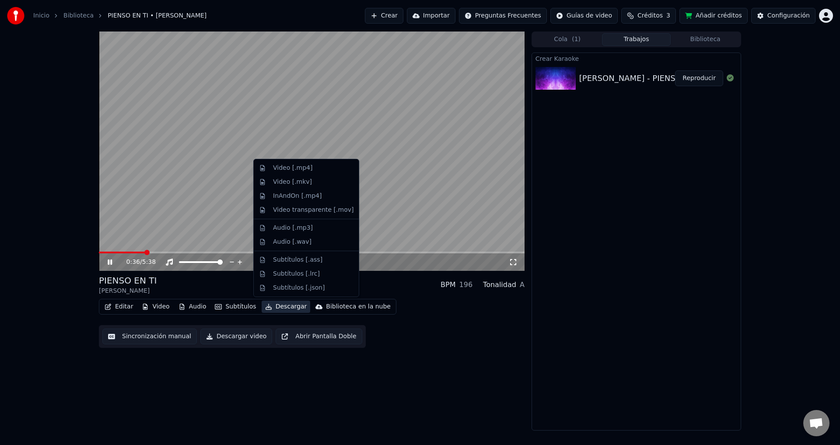
click at [279, 306] on button "Descargar" at bounding box center [286, 307] width 49 height 12
click at [292, 170] on div "Video [.mp4]" at bounding box center [292, 168] width 39 height 9
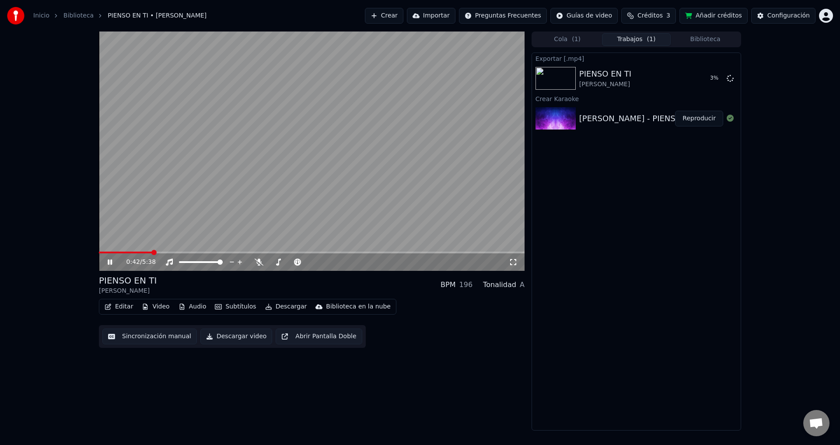
click at [164, 252] on span at bounding box center [312, 253] width 426 height 2
click at [108, 263] on icon at bounding box center [110, 262] width 4 height 5
